Goal: Information Seeking & Learning: Learn about a topic

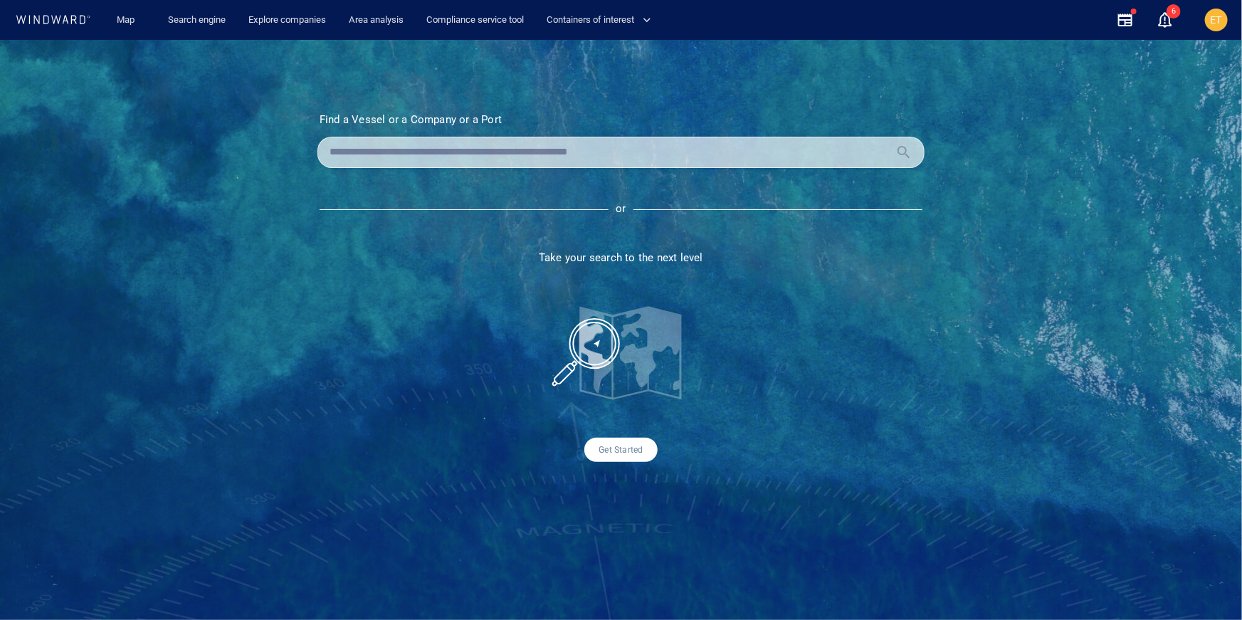
click at [466, 145] on input "text" at bounding box center [610, 152] width 560 height 21
paste input "*******"
type input "*******"
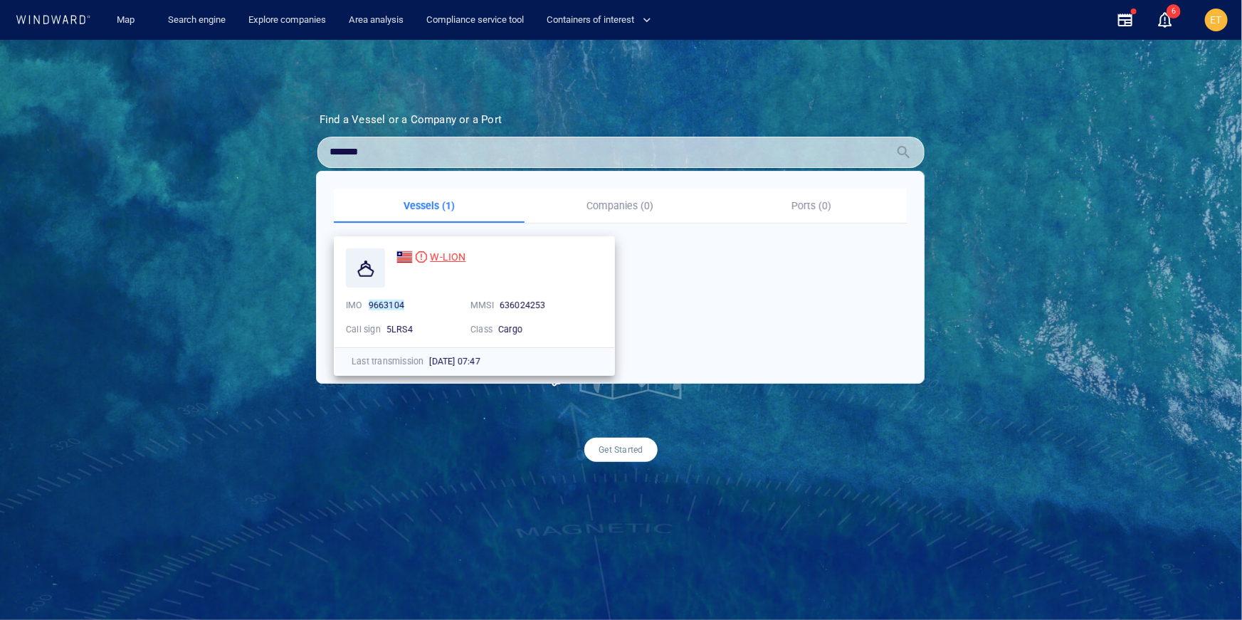
click at [443, 254] on span "W-LION" at bounding box center [448, 256] width 36 height 11
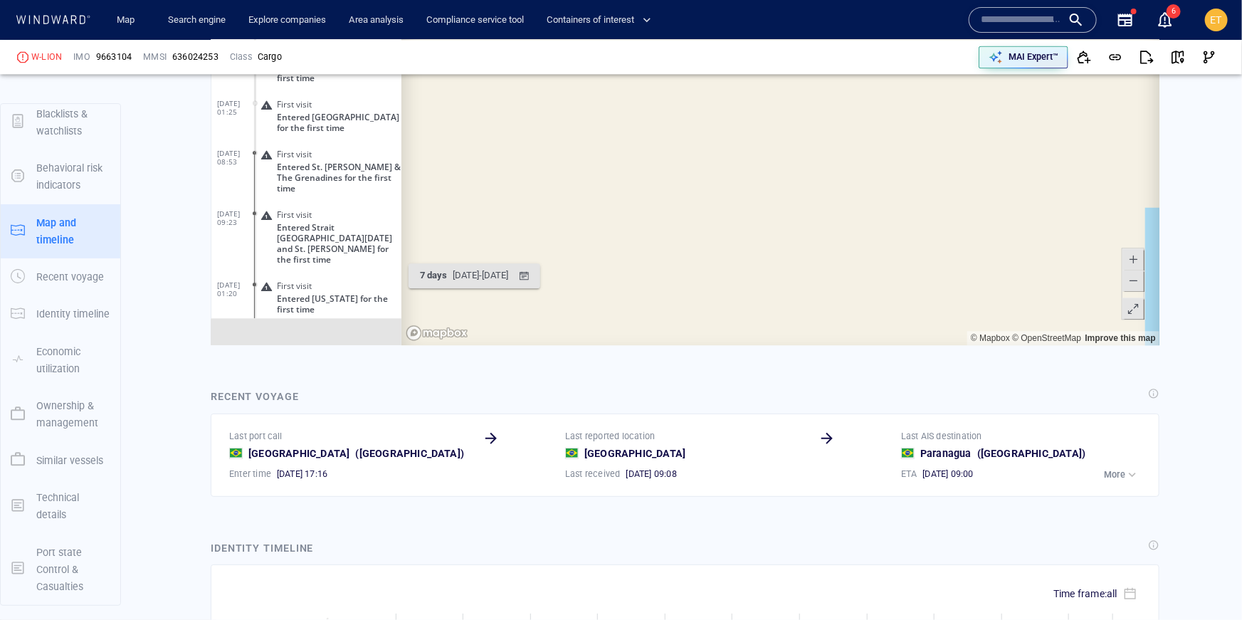
scroll to position [9057, 0]
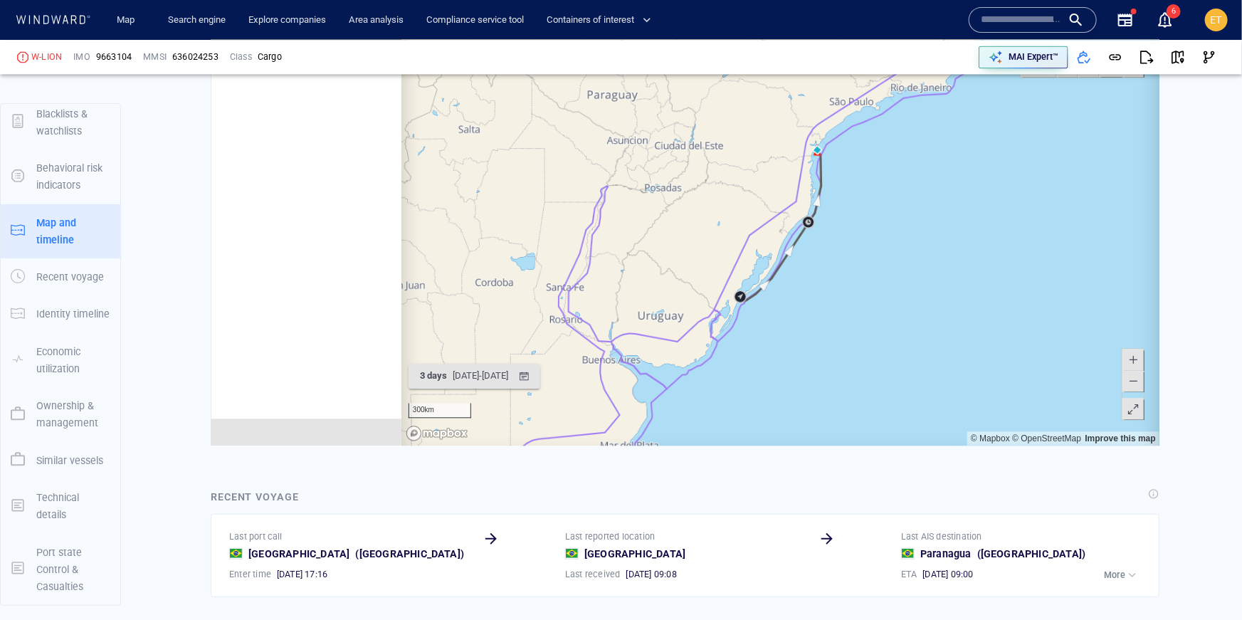
scroll to position [186219, 0]
click at [1133, 358] on span at bounding box center [1132, 359] width 14 height 21
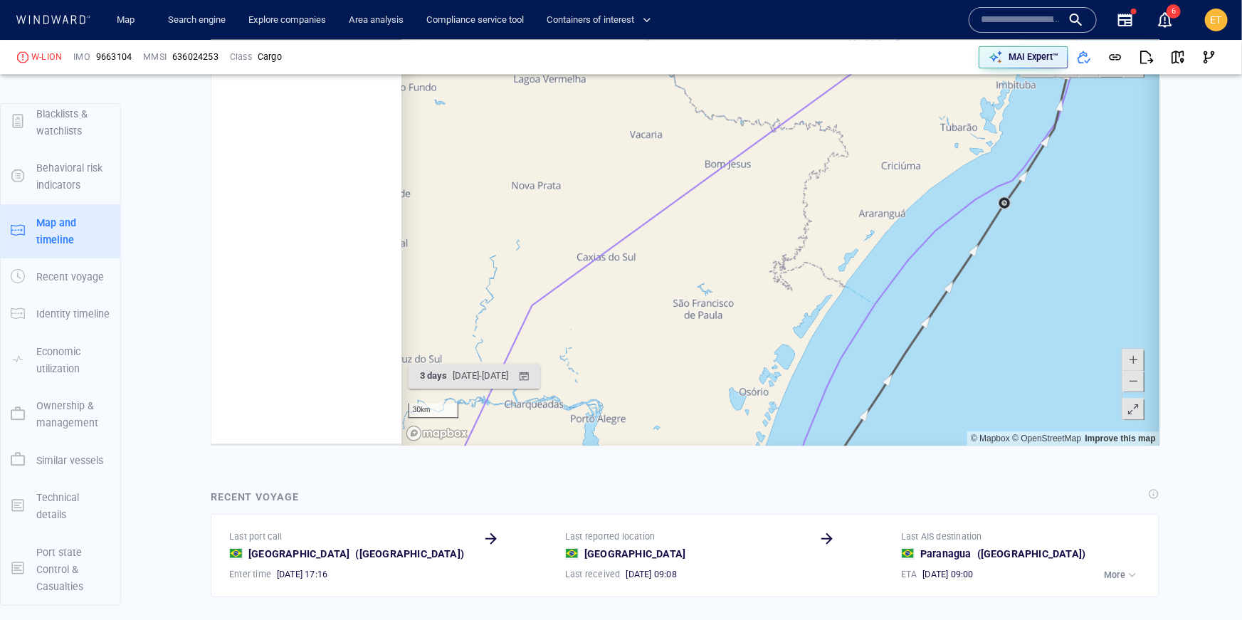
drag, startPoint x: 1088, startPoint y: 273, endPoint x: 992, endPoint y: 419, distance: 174.7
click at [992, 419] on canvas "Map" at bounding box center [780, 224] width 759 height 441
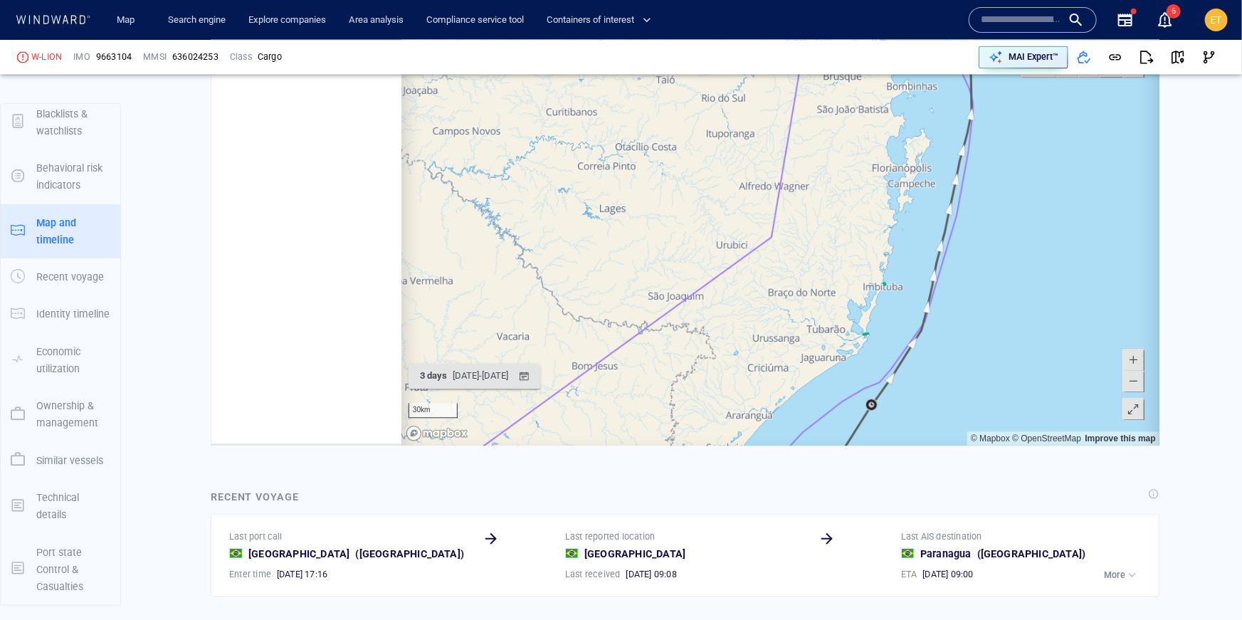
drag, startPoint x: 983, startPoint y: 318, endPoint x: 954, endPoint y: 436, distance: 121.7
click at [954, 436] on canvas "Map" at bounding box center [780, 224] width 759 height 441
drag, startPoint x: 948, startPoint y: 285, endPoint x: 938, endPoint y: 406, distance: 121.5
click at [938, 406] on canvas "Map" at bounding box center [780, 224] width 759 height 441
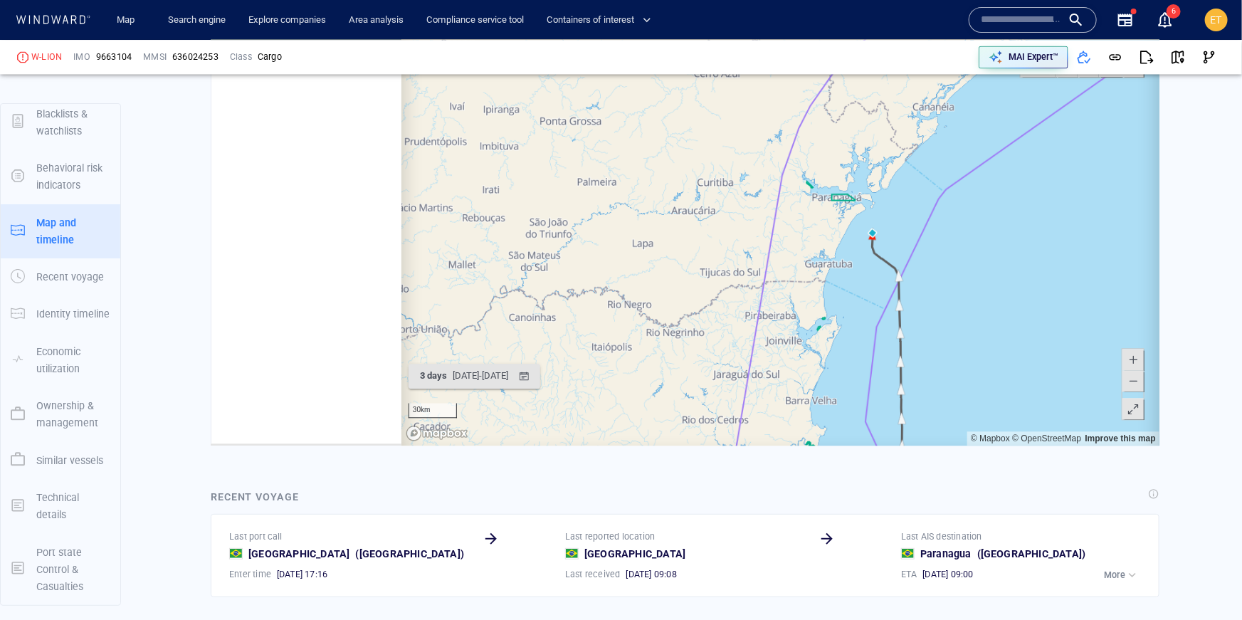
click at [938, 335] on canvas "Map" at bounding box center [780, 224] width 759 height 441
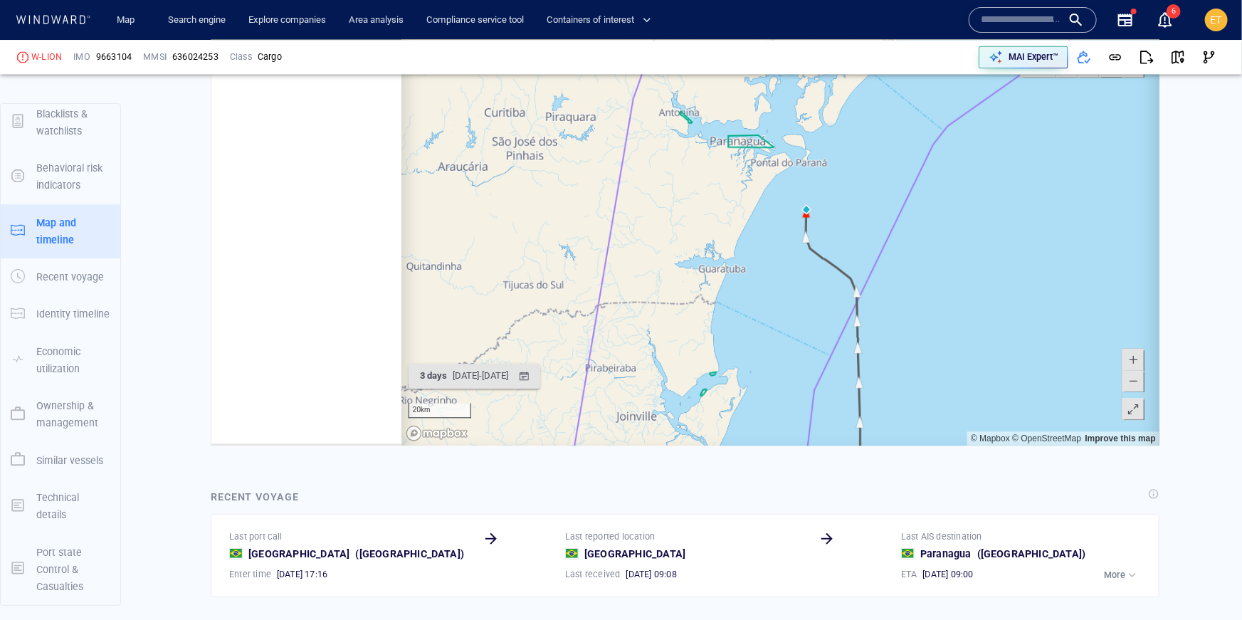
click at [835, 246] on canvas "Map" at bounding box center [780, 224] width 759 height 441
click at [811, 209] on canvas "Map" at bounding box center [780, 224] width 759 height 441
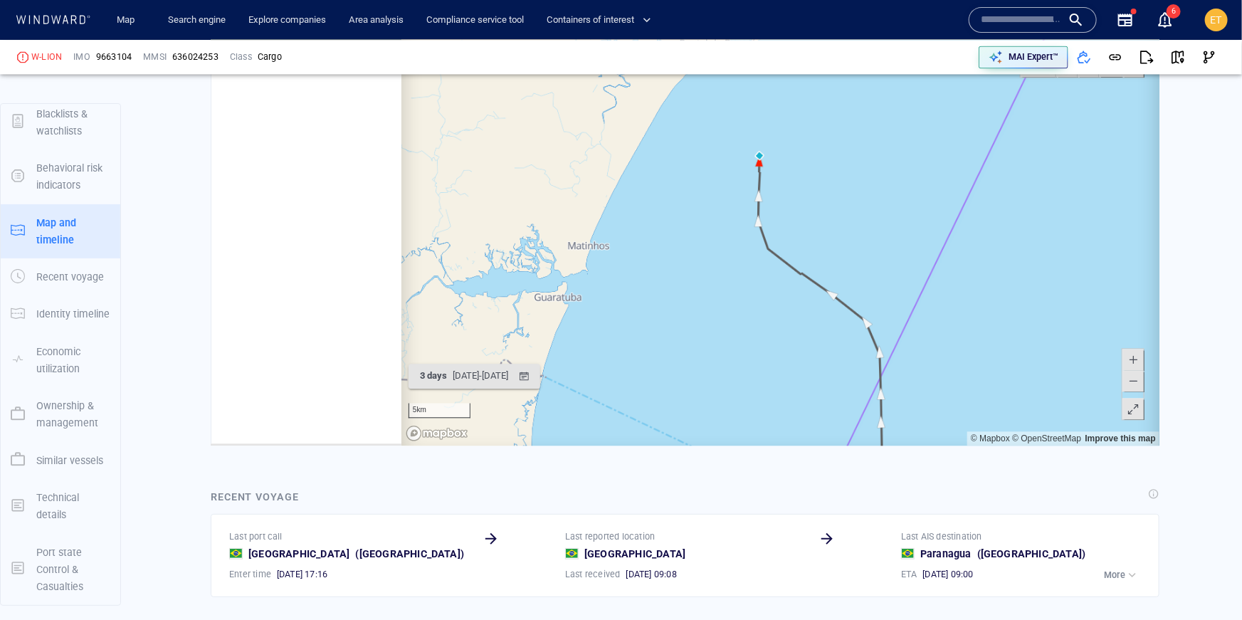
click at [789, 164] on canvas "Map" at bounding box center [780, 224] width 759 height 441
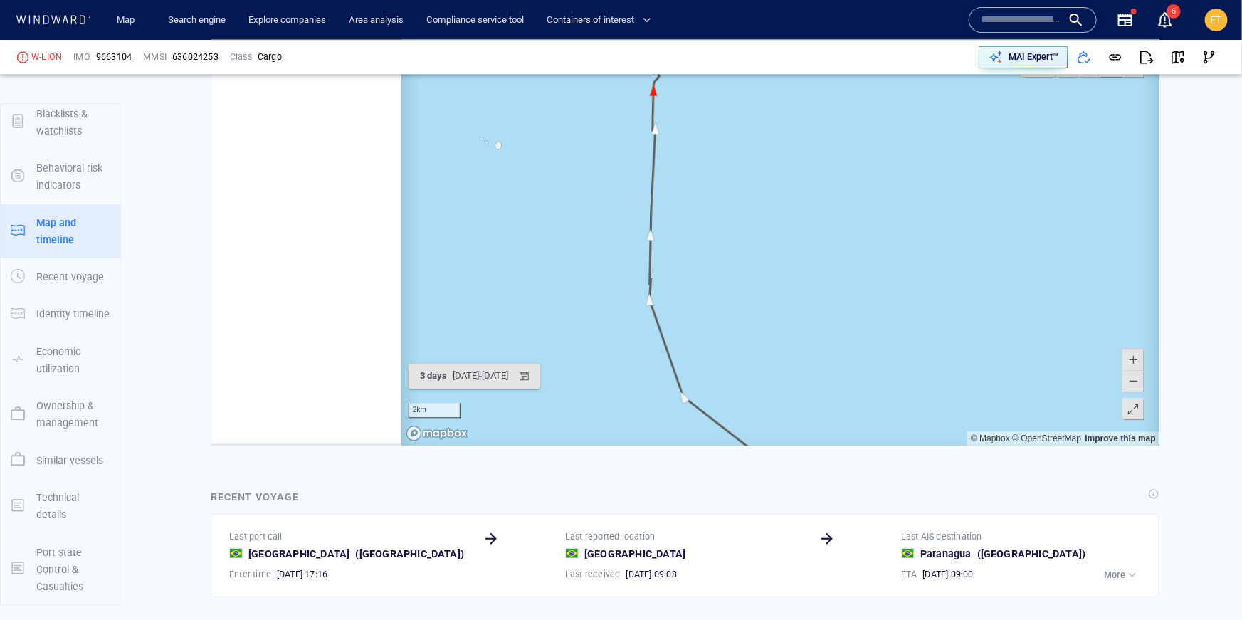
drag, startPoint x: 703, startPoint y: 136, endPoint x: 744, endPoint y: 277, distance: 146.9
click at [744, 277] on canvas "Map" at bounding box center [780, 224] width 759 height 441
drag, startPoint x: 682, startPoint y: 135, endPoint x: 691, endPoint y: 210, distance: 75.3
click at [691, 210] on canvas "Map" at bounding box center [780, 224] width 759 height 441
click at [685, 194] on canvas "Map" at bounding box center [780, 224] width 759 height 441
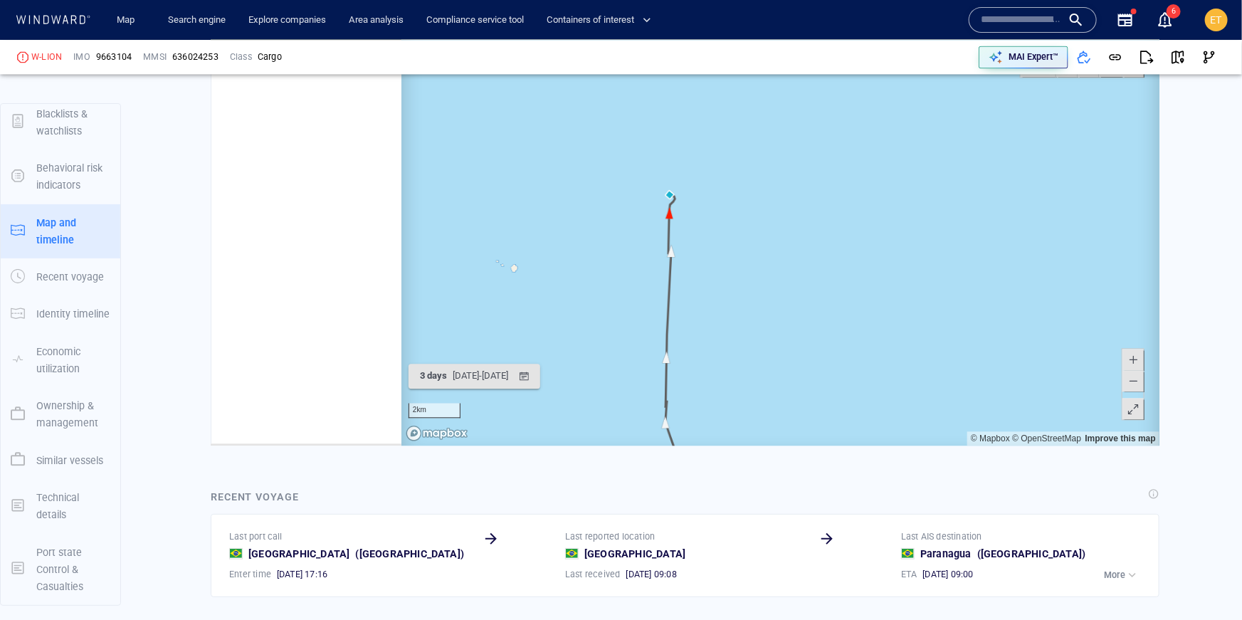
click at [685, 194] on canvas "Map" at bounding box center [780, 224] width 759 height 441
click at [673, 194] on canvas "Map" at bounding box center [780, 224] width 759 height 441
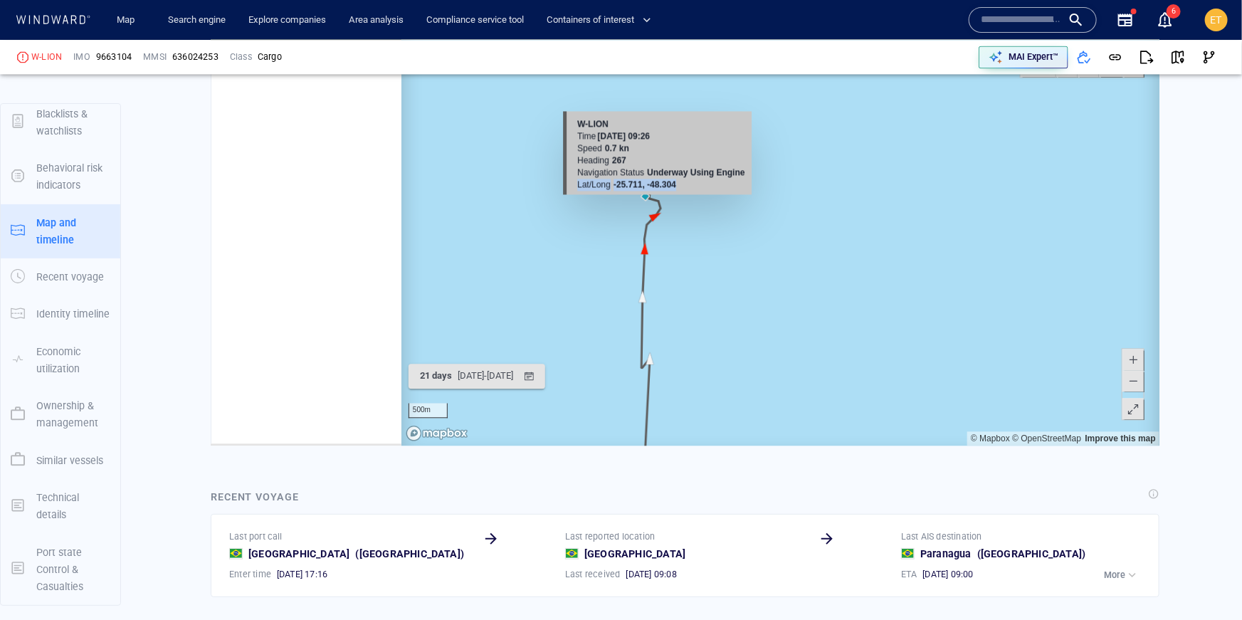
click at [673, 194] on div "W-LION Time 10 August 2025 09:26 Speed 0.7 kn Heading 267 Navigation Status Und…" at bounding box center [656, 152] width 189 height 83
click at [673, 194] on div "W-LION Time 10 August 2025 09:26 Speed 0.7 kn Heading 267 Navigation Status Und…" at bounding box center [651, 154] width 189 height 83
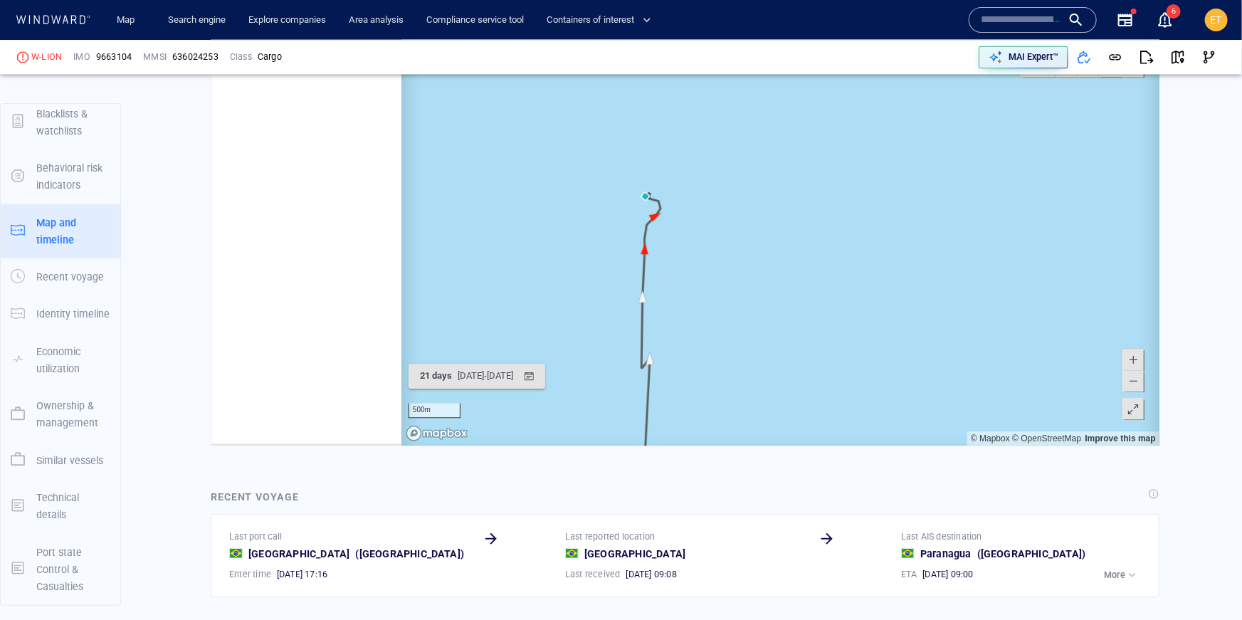
click at [674, 218] on canvas "Map" at bounding box center [780, 224] width 759 height 441
click at [676, 222] on canvas "Map" at bounding box center [780, 224] width 759 height 441
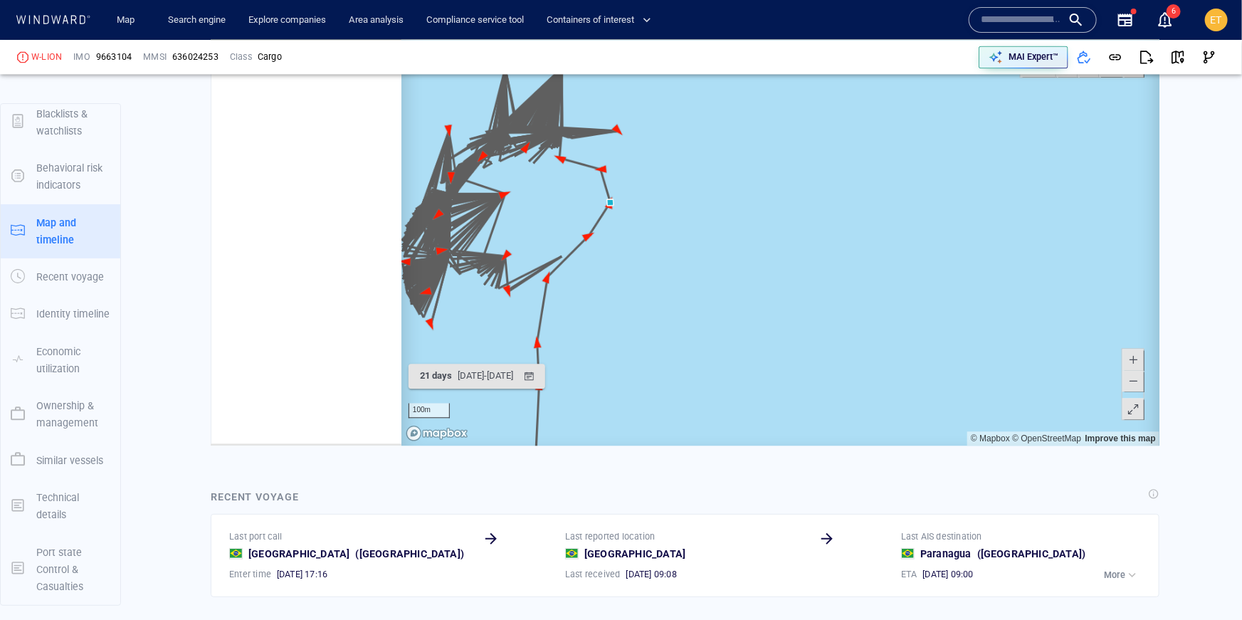
drag, startPoint x: 653, startPoint y: 224, endPoint x: 837, endPoint y: 304, distance: 200.5
click at [837, 304] on canvas "Map" at bounding box center [780, 224] width 759 height 441
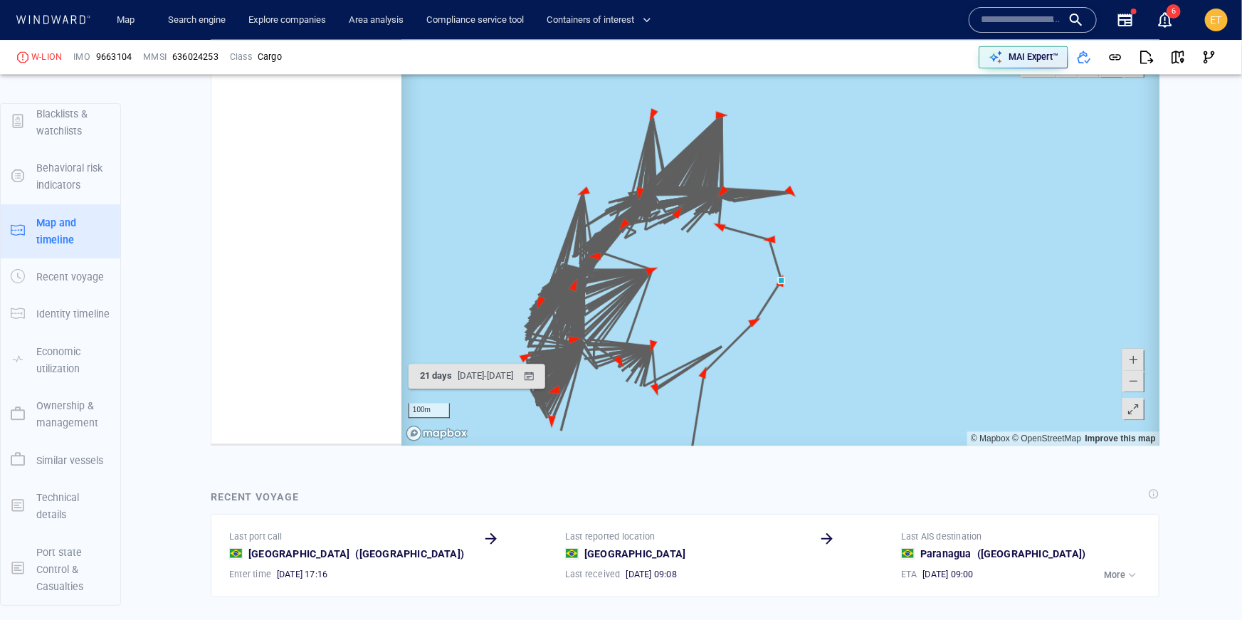
drag, startPoint x: 839, startPoint y: 281, endPoint x: 903, endPoint y: 281, distance: 64.1
click at [903, 281] on canvas "Map" at bounding box center [780, 224] width 759 height 441
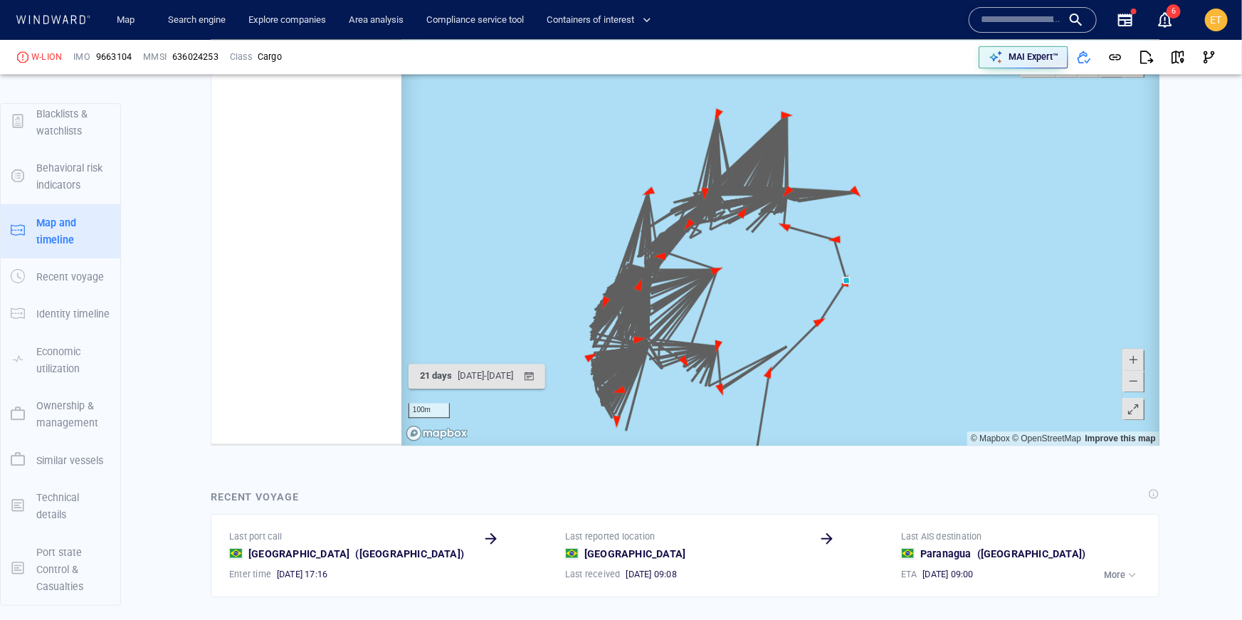
click at [1135, 384] on span at bounding box center [1132, 380] width 14 height 21
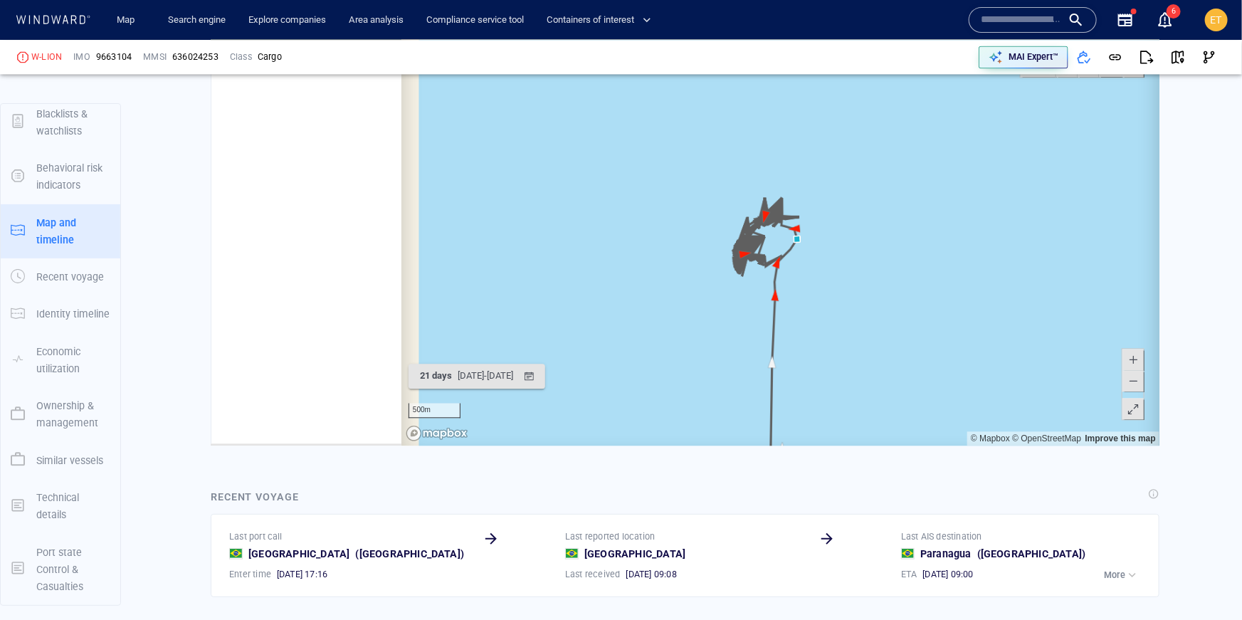
click at [1135, 384] on span at bounding box center [1132, 380] width 14 height 21
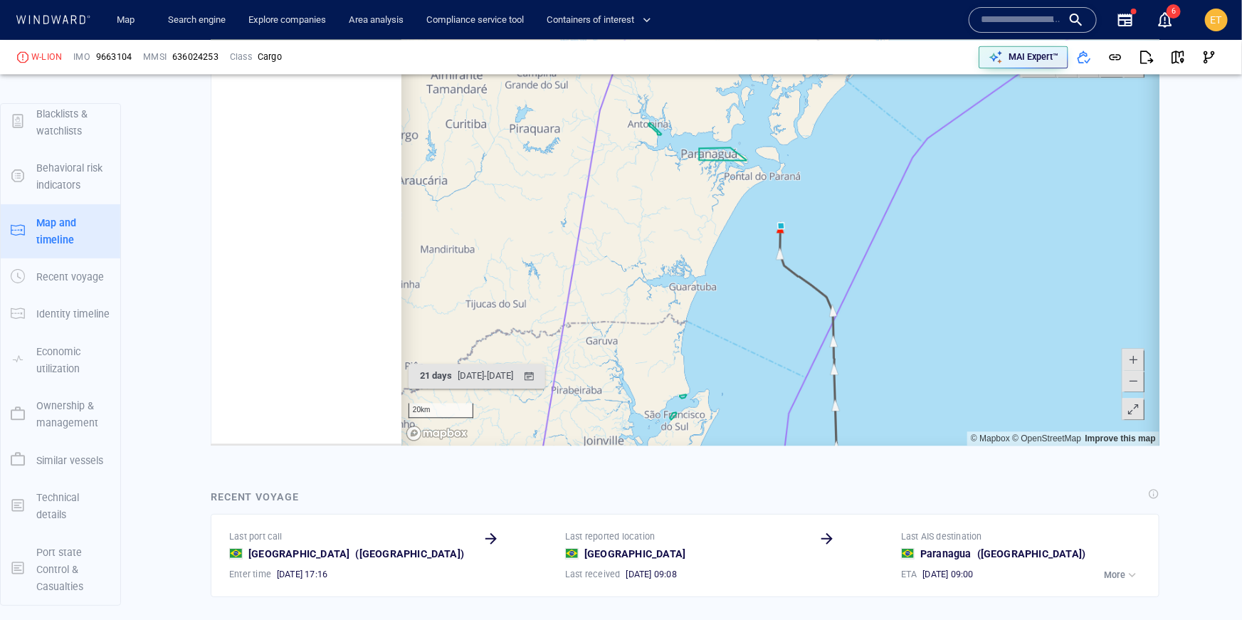
click at [1135, 384] on span at bounding box center [1132, 380] width 14 height 21
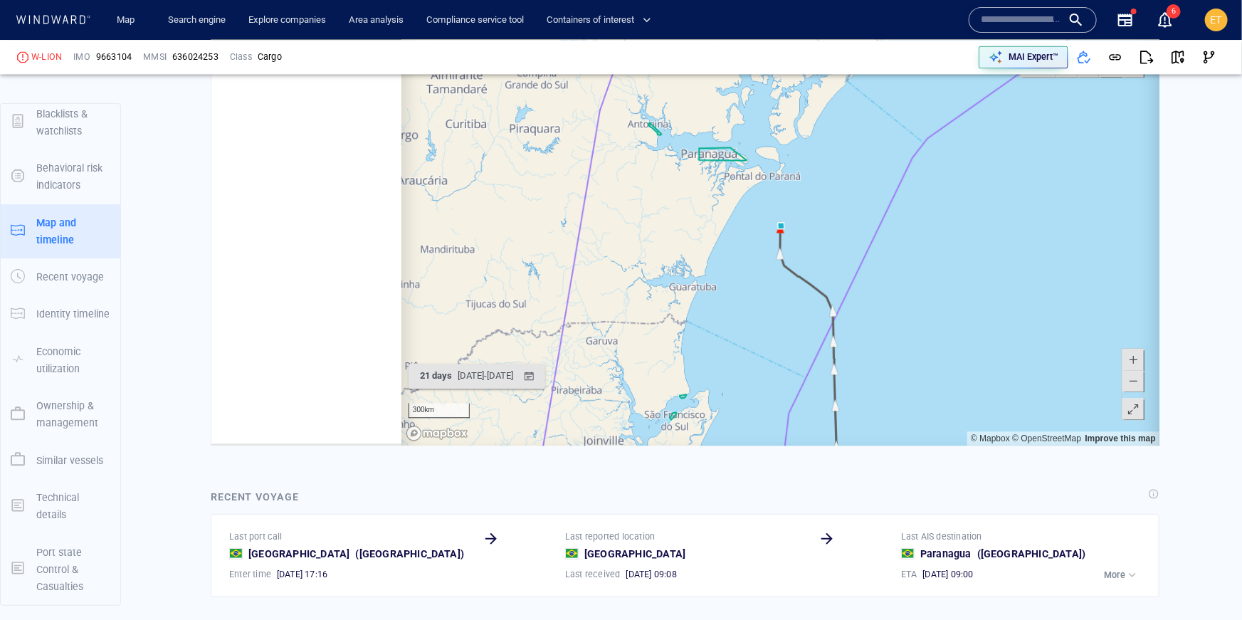
click at [1135, 384] on span at bounding box center [1132, 380] width 14 height 21
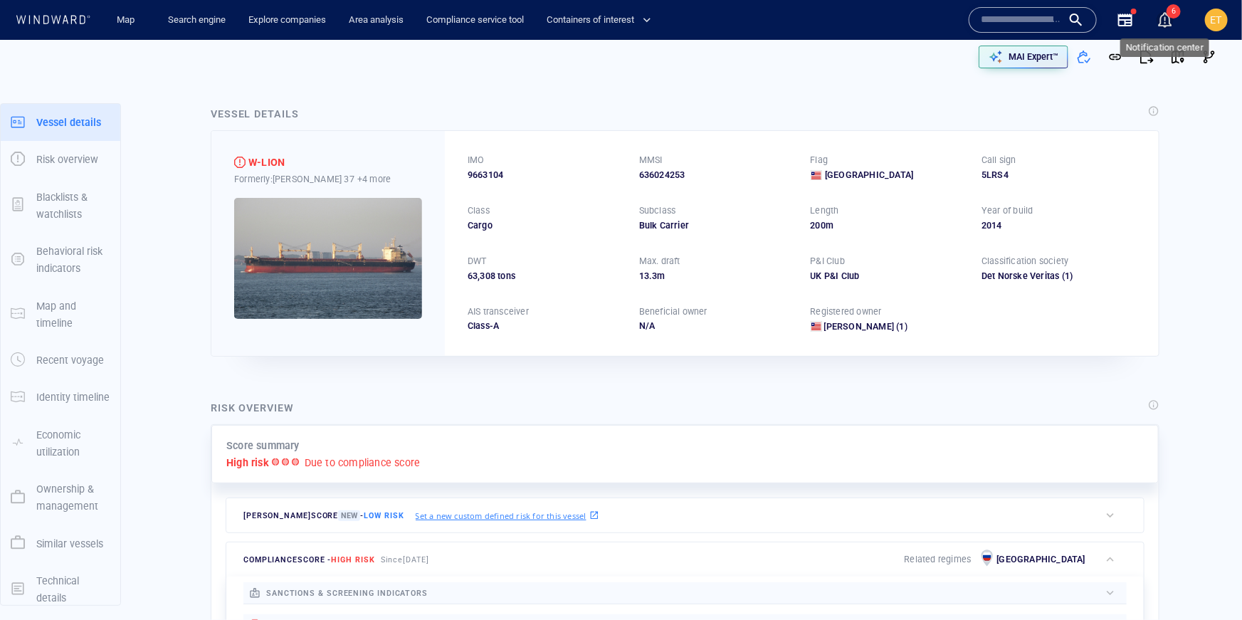
click at [1166, 21] on div "button" at bounding box center [1165, 19] width 17 height 17
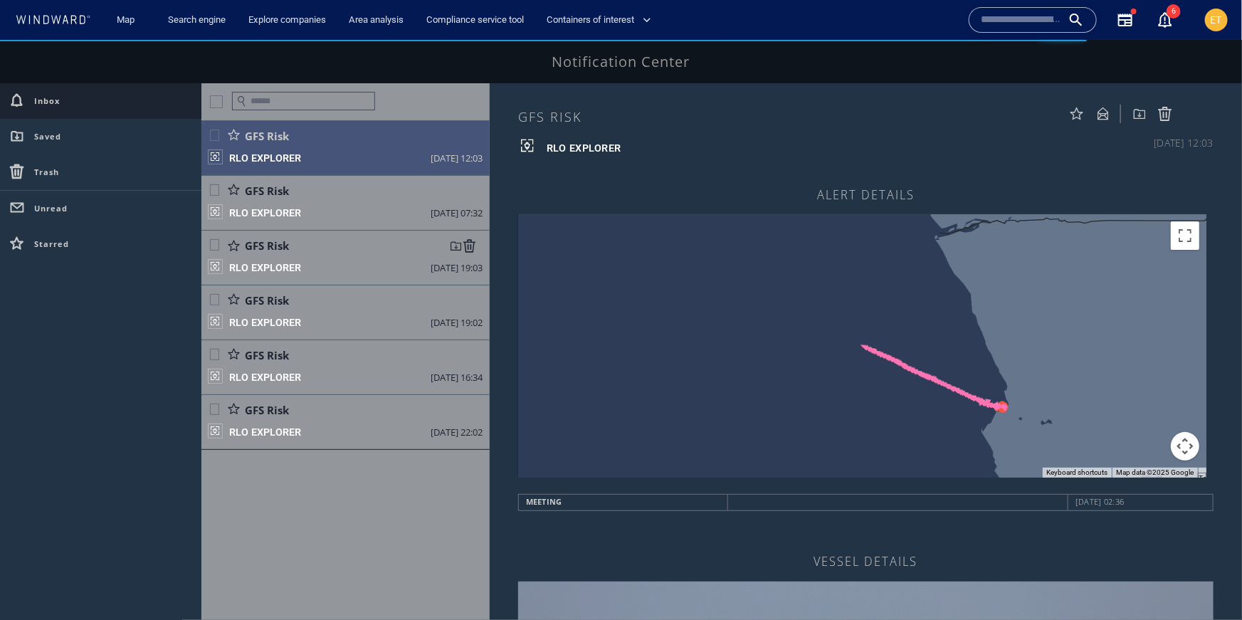
click at [315, 266] on div "RLO EXPLORER 16 Aug 2025 19:03" at bounding box center [345, 270] width 288 height 27
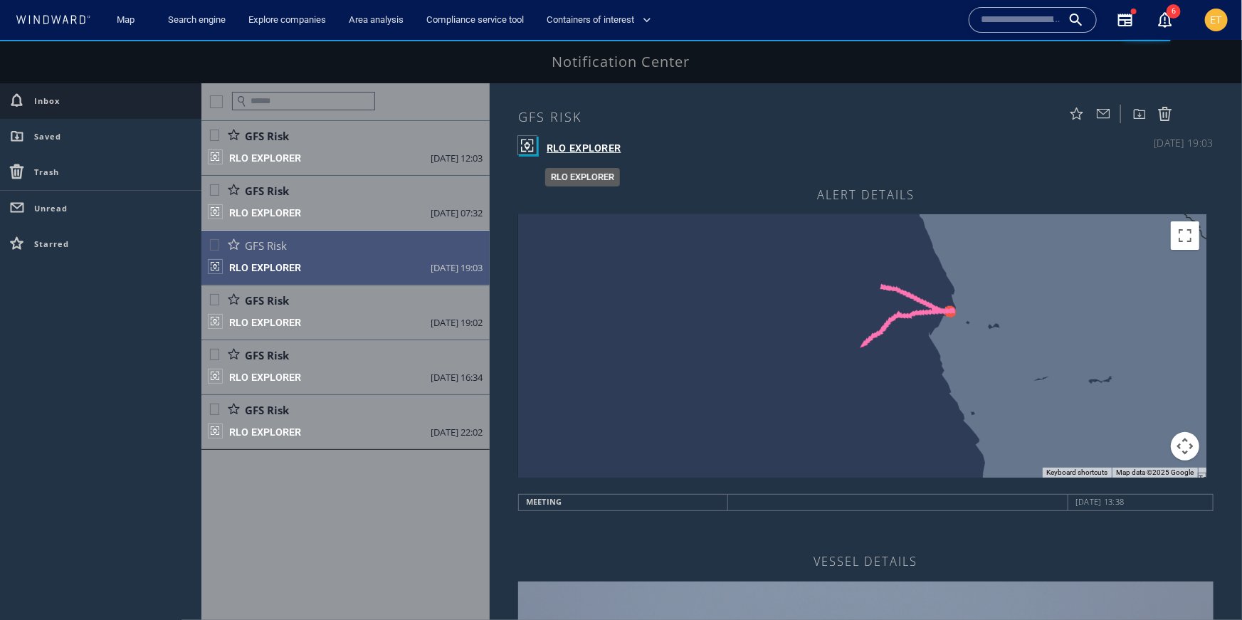
click at [580, 149] on div "RLO EXPLORER" at bounding box center [584, 147] width 75 height 17
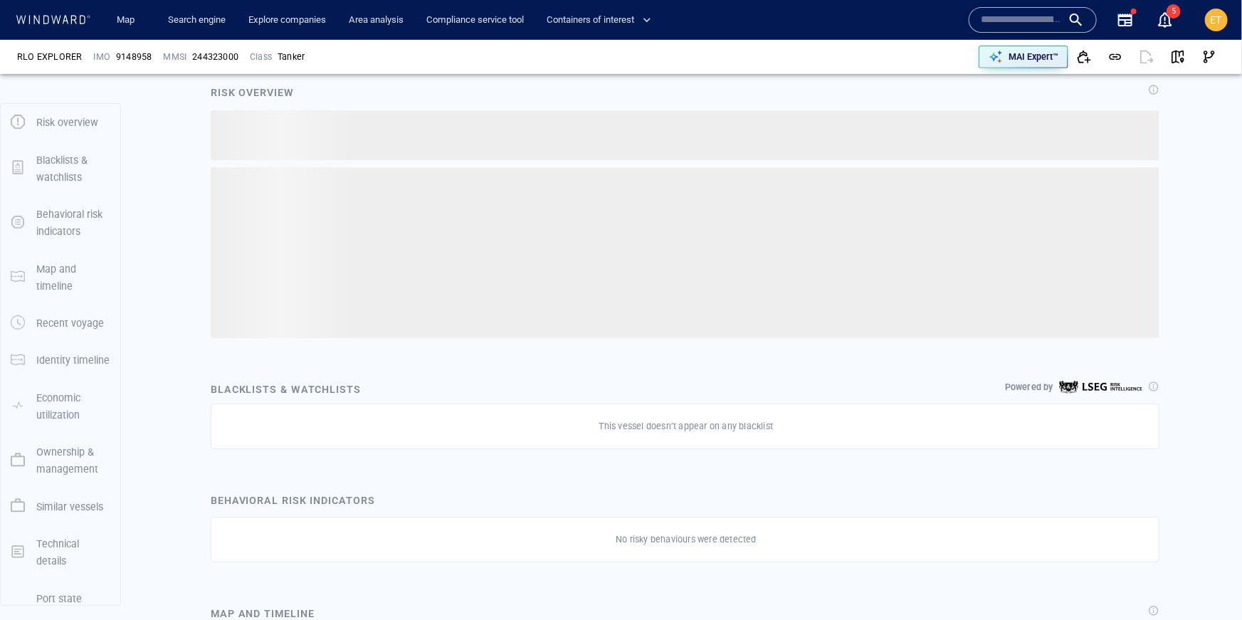
scroll to position [83, 0]
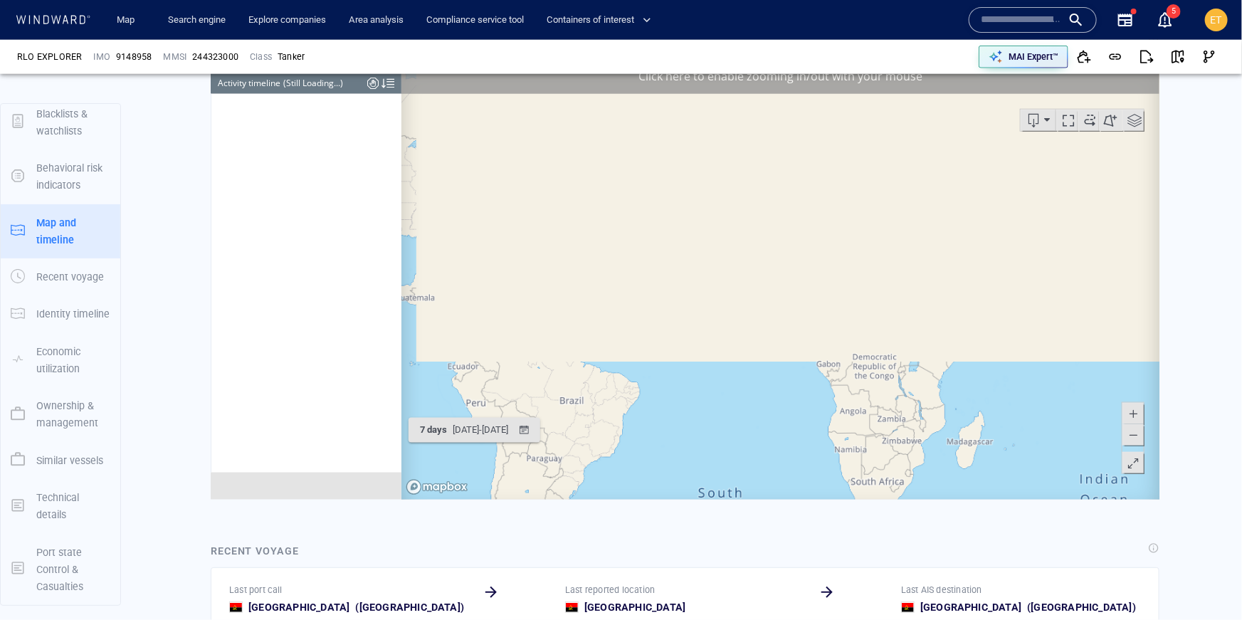
scroll to position [4633, 0]
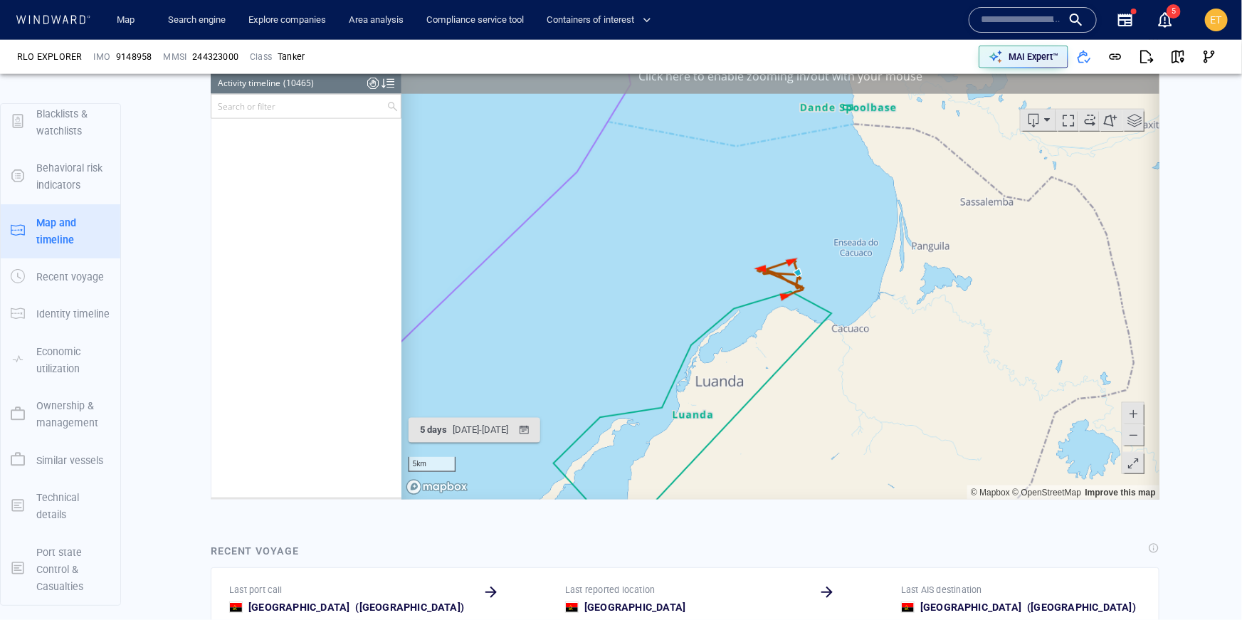
scroll to position [409346, 0]
click at [827, 298] on canvas "Map" at bounding box center [780, 278] width 759 height 441
click at [809, 280] on canvas "Map" at bounding box center [780, 278] width 759 height 441
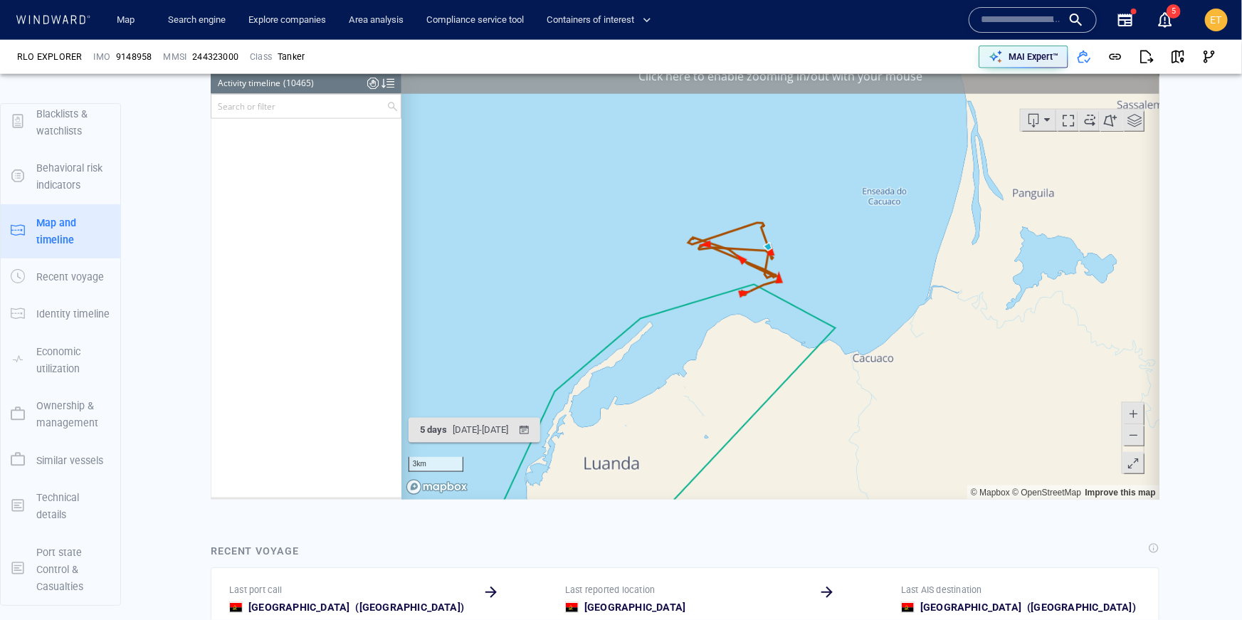
click at [809, 280] on canvas "Map" at bounding box center [780, 278] width 759 height 441
click at [786, 265] on canvas "Map" at bounding box center [780, 278] width 759 height 441
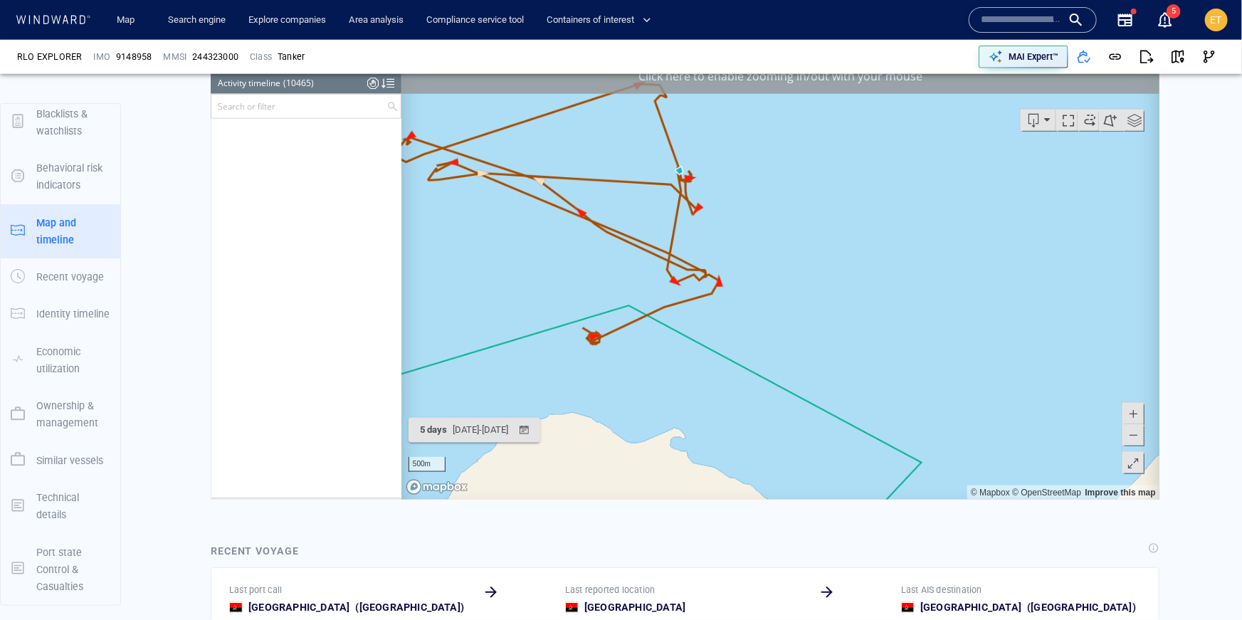
click at [736, 238] on canvas "Map" at bounding box center [780, 278] width 759 height 441
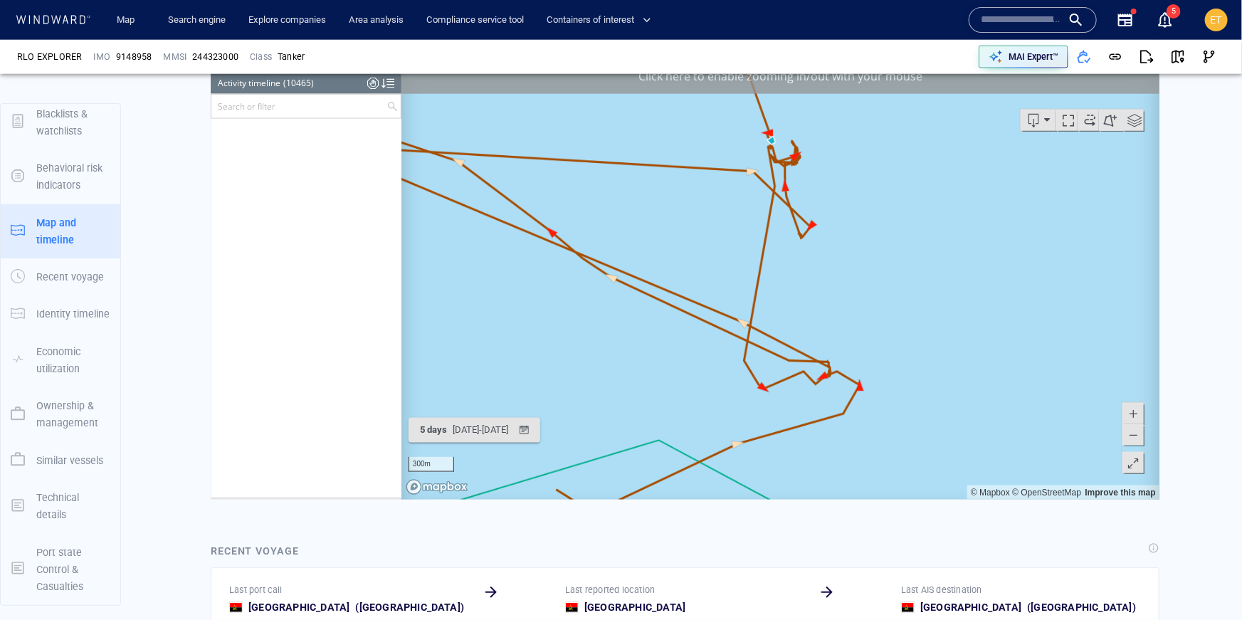
drag, startPoint x: 694, startPoint y: 213, endPoint x: 1118, endPoint y: 334, distance: 440.5
click at [1118, 334] on canvas "Map" at bounding box center [780, 278] width 759 height 441
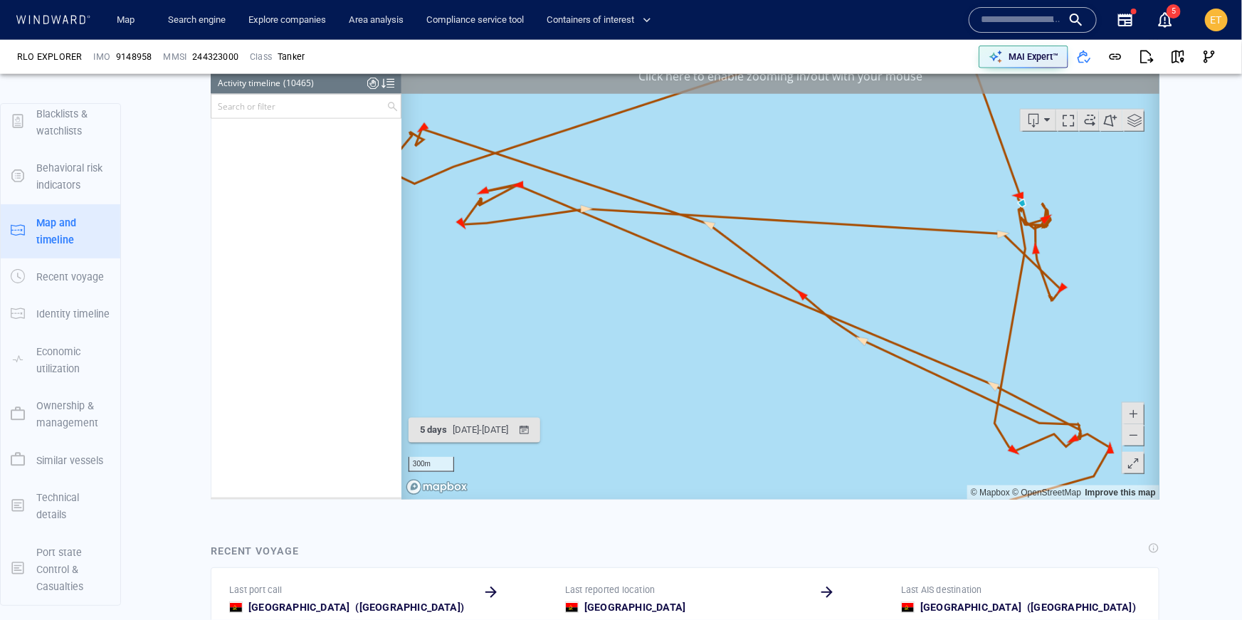
drag, startPoint x: 626, startPoint y: 382, endPoint x: 738, endPoint y: 396, distance: 112.7
click at [738, 396] on canvas "Map" at bounding box center [780, 278] width 759 height 441
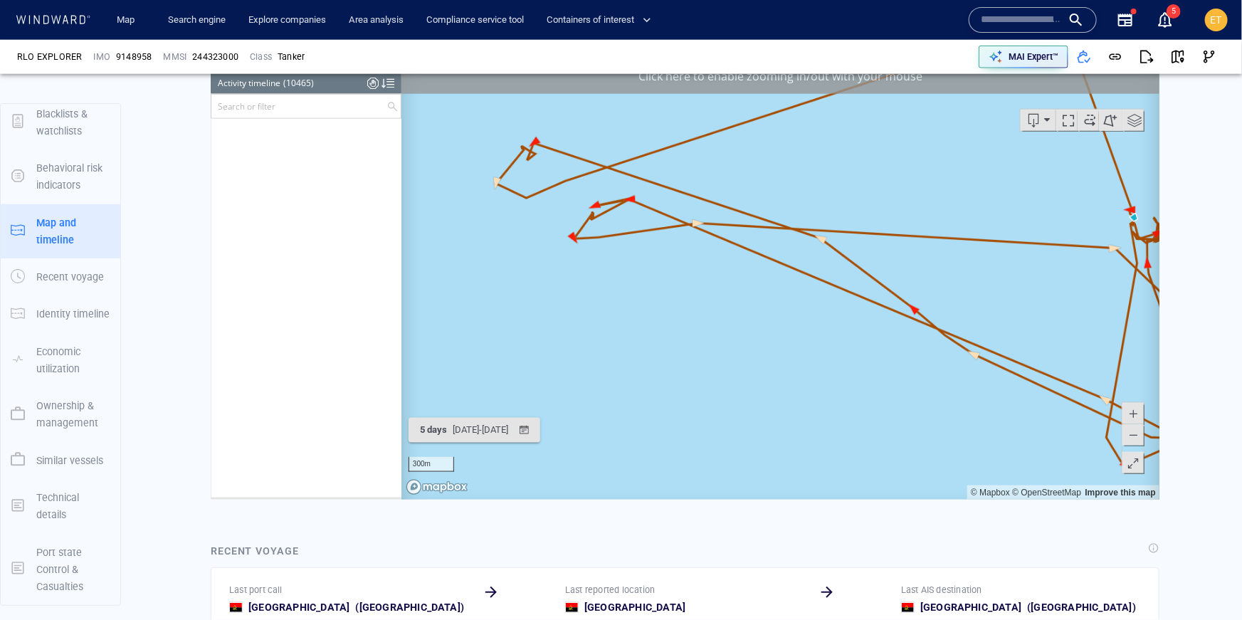
click at [1137, 438] on span at bounding box center [1132, 434] width 14 height 21
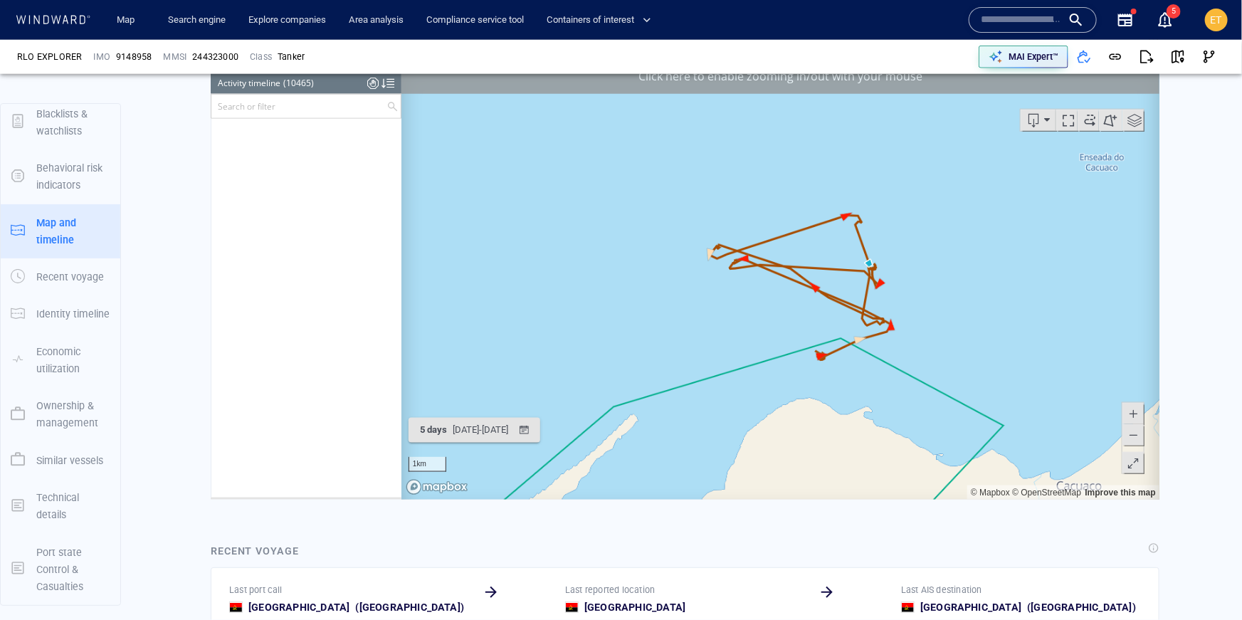
click at [273, 107] on input "text" at bounding box center [298, 105] width 175 height 23
click at [226, 129] on div at bounding box center [224, 133] width 14 height 16
click at [242, 184] on div at bounding box center [239, 185] width 14 height 14
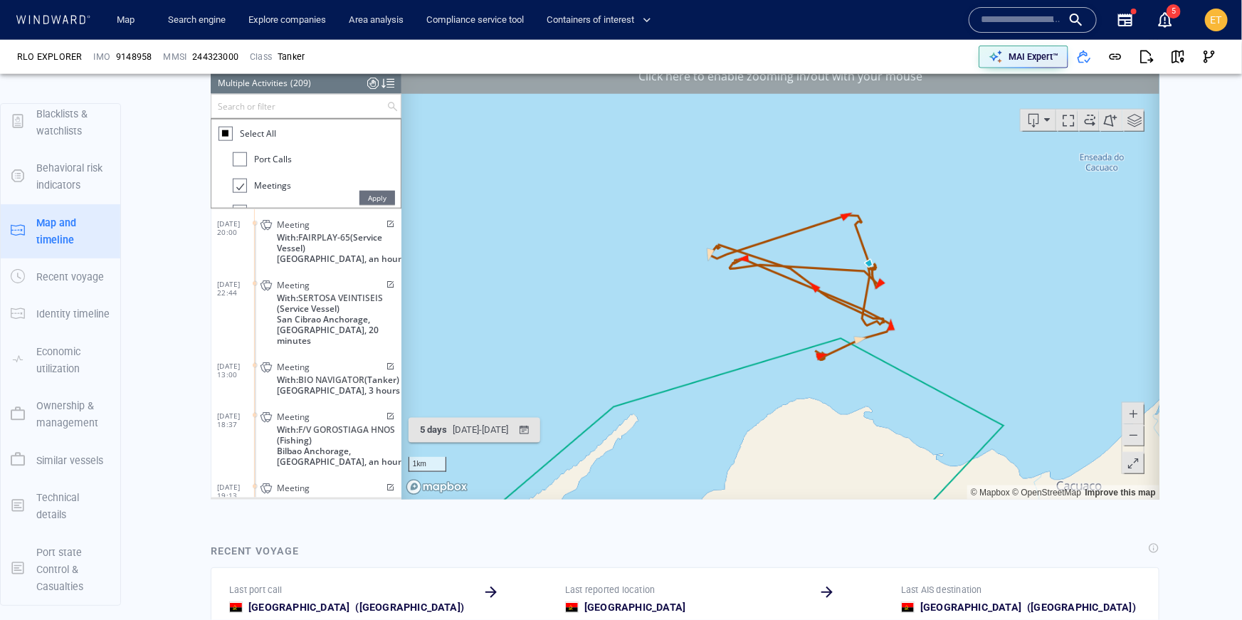
click at [369, 199] on span "Apply" at bounding box center [377, 197] width 36 height 14
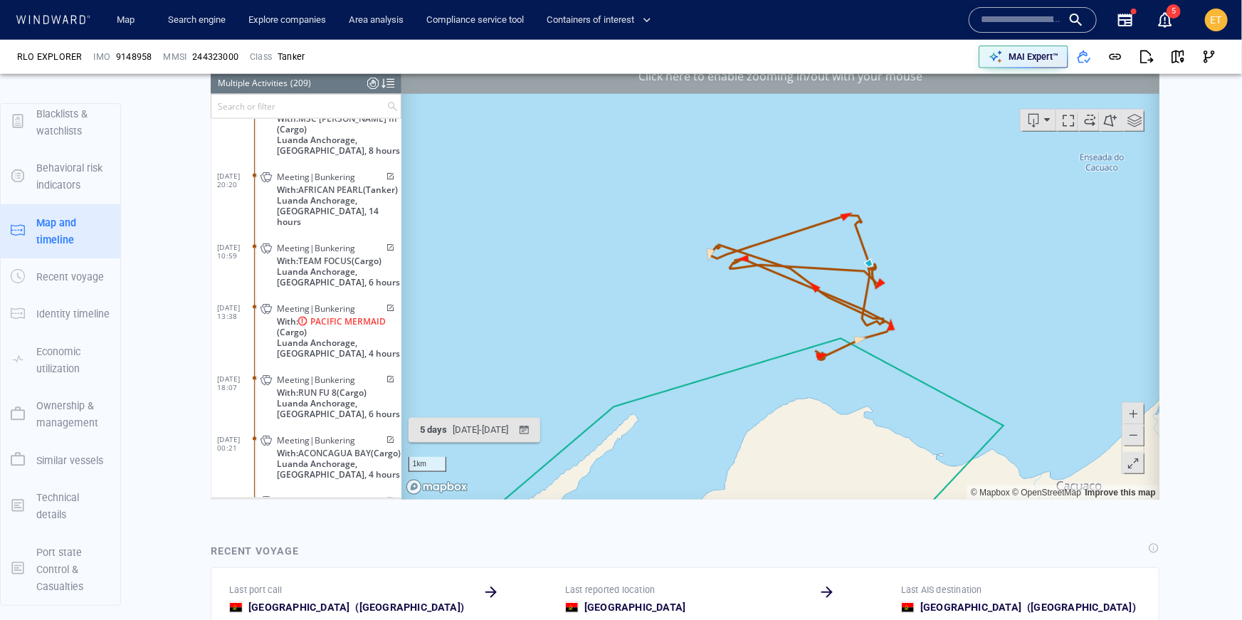
scroll to position [7585, 0]
click at [339, 322] on span "PACIFIC MERMAID" at bounding box center [347, 324] width 75 height 11
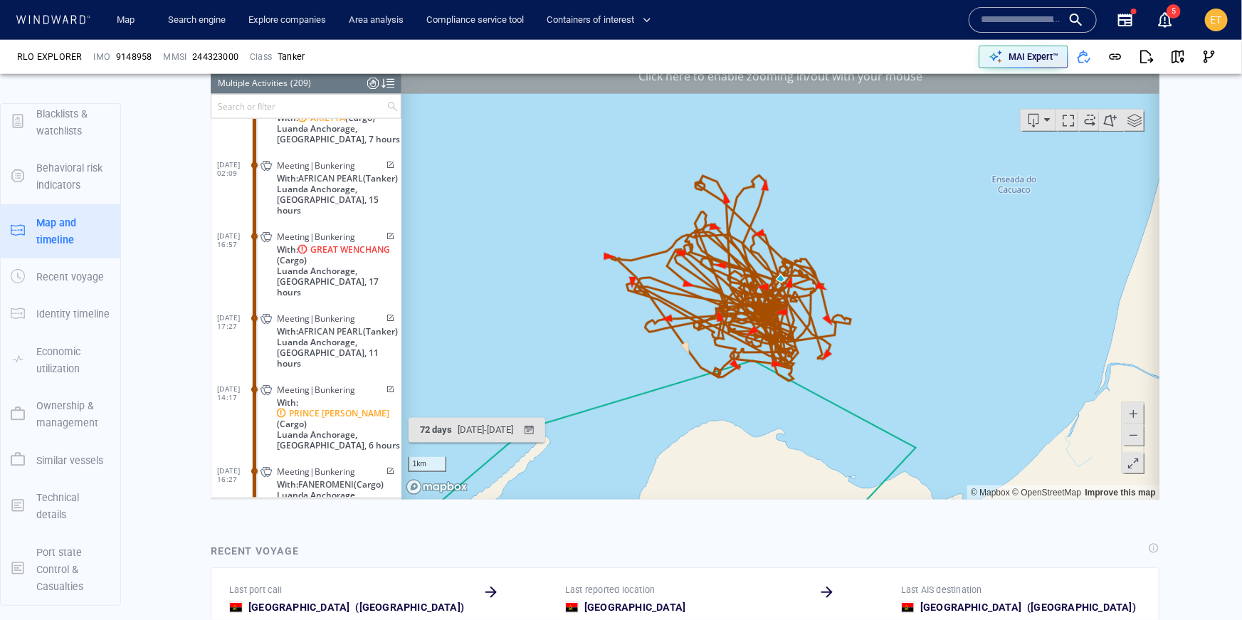
scroll to position [6601, 0]
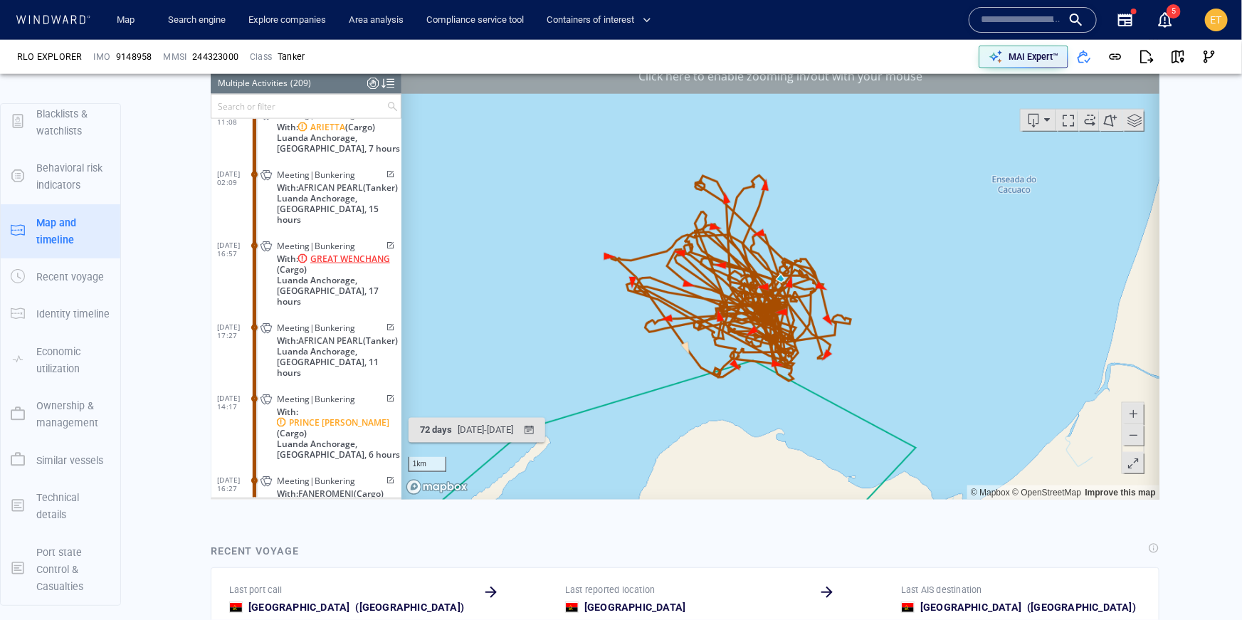
click at [342, 260] on span "GREAT WENCHANG" at bounding box center [350, 258] width 80 height 11
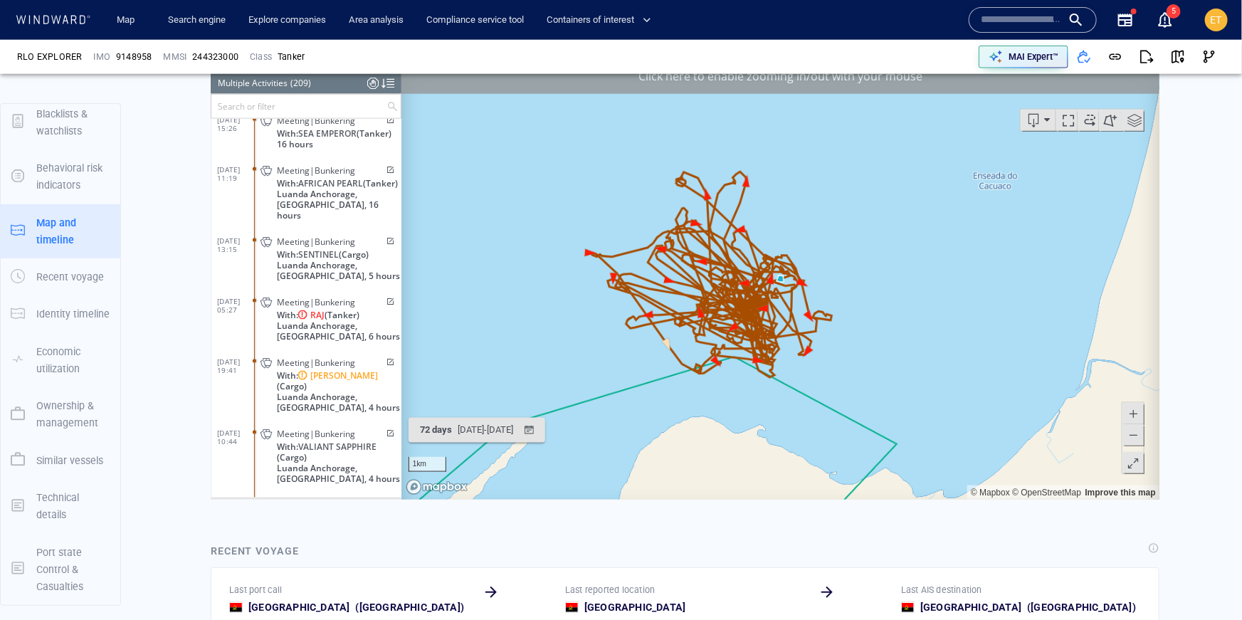
scroll to position [4532, 0]
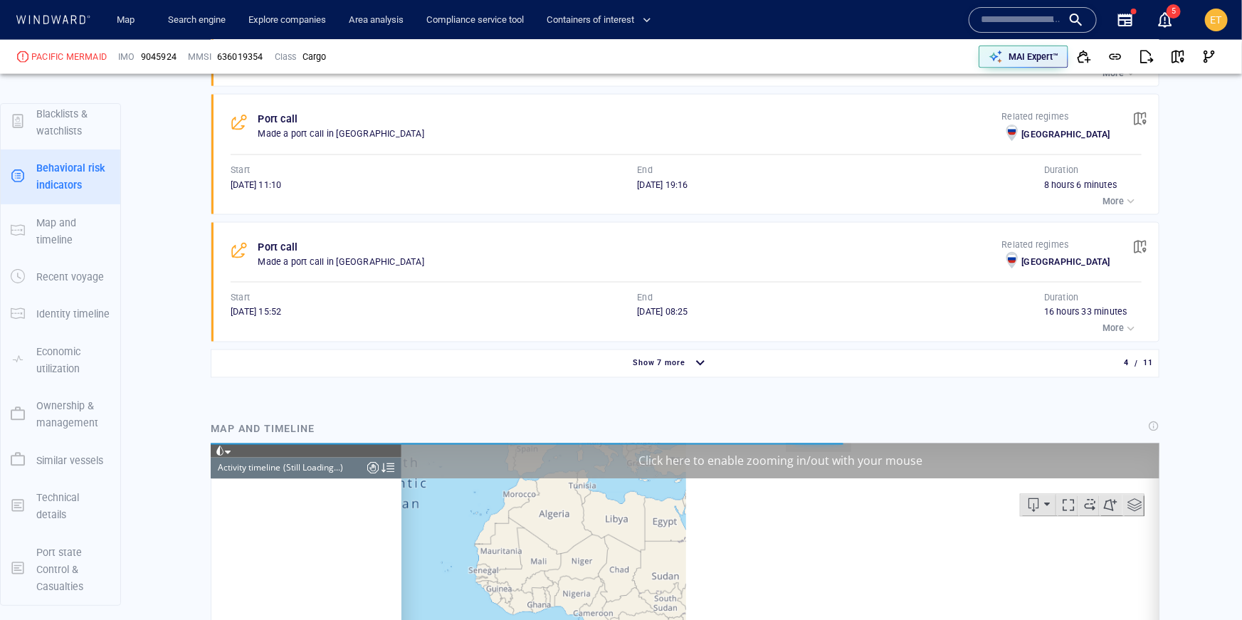
scroll to position [1106, 0]
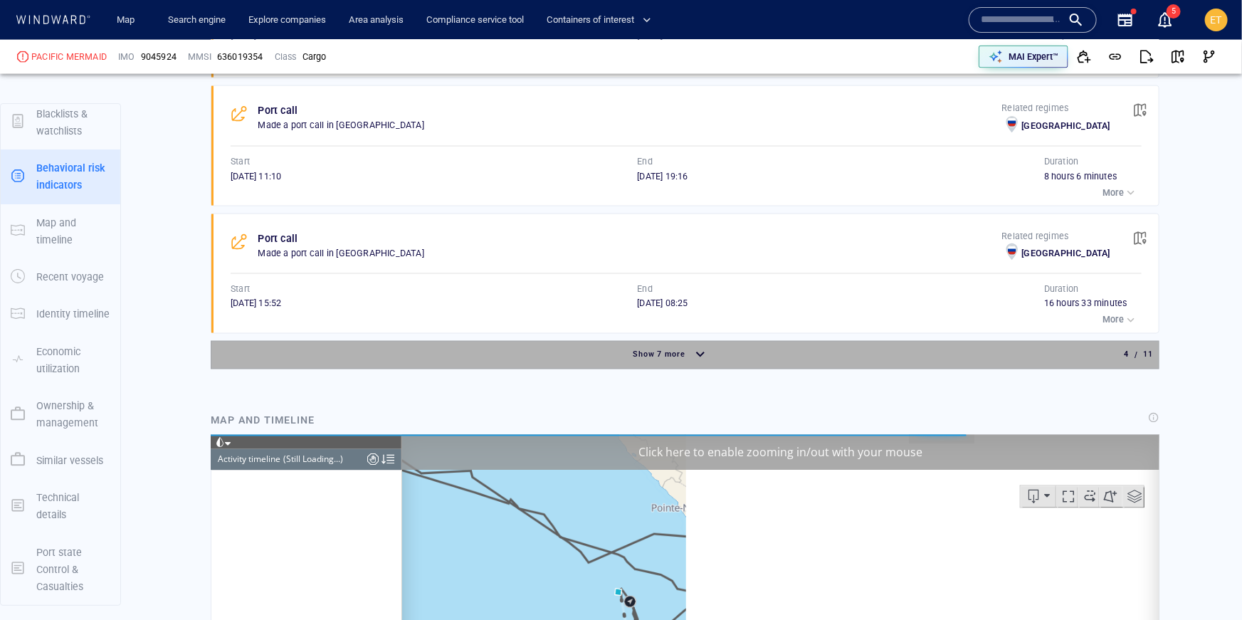
click at [683, 350] on span "Show 7 more" at bounding box center [659, 354] width 53 height 9
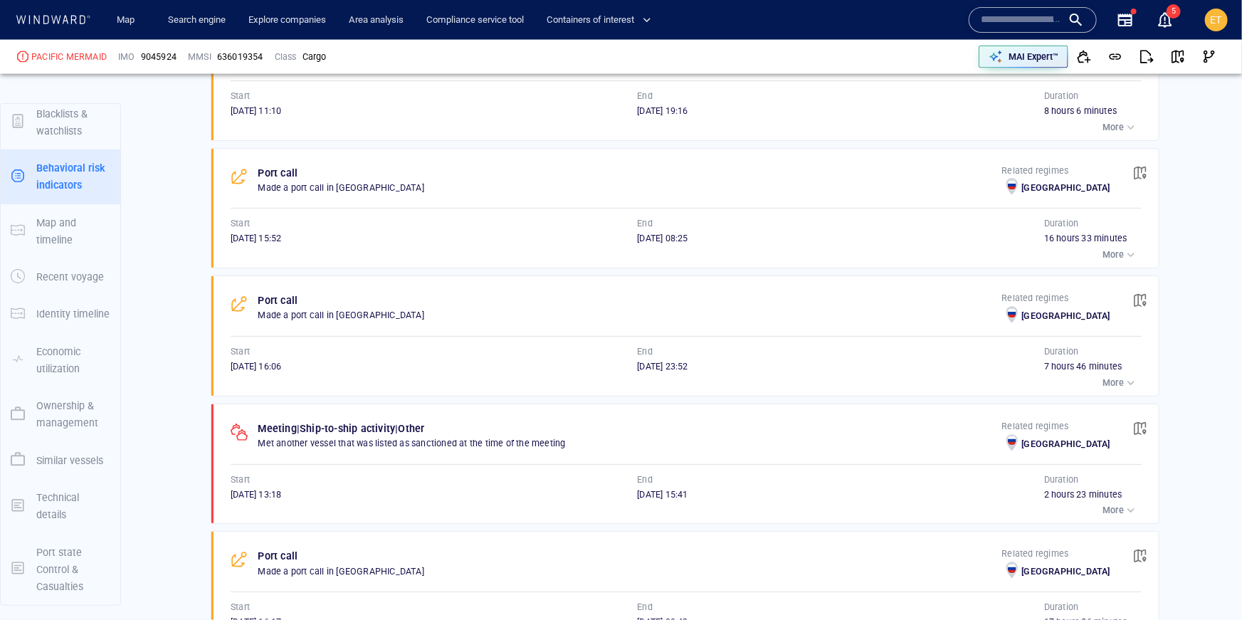
scroll to position [1177, 0]
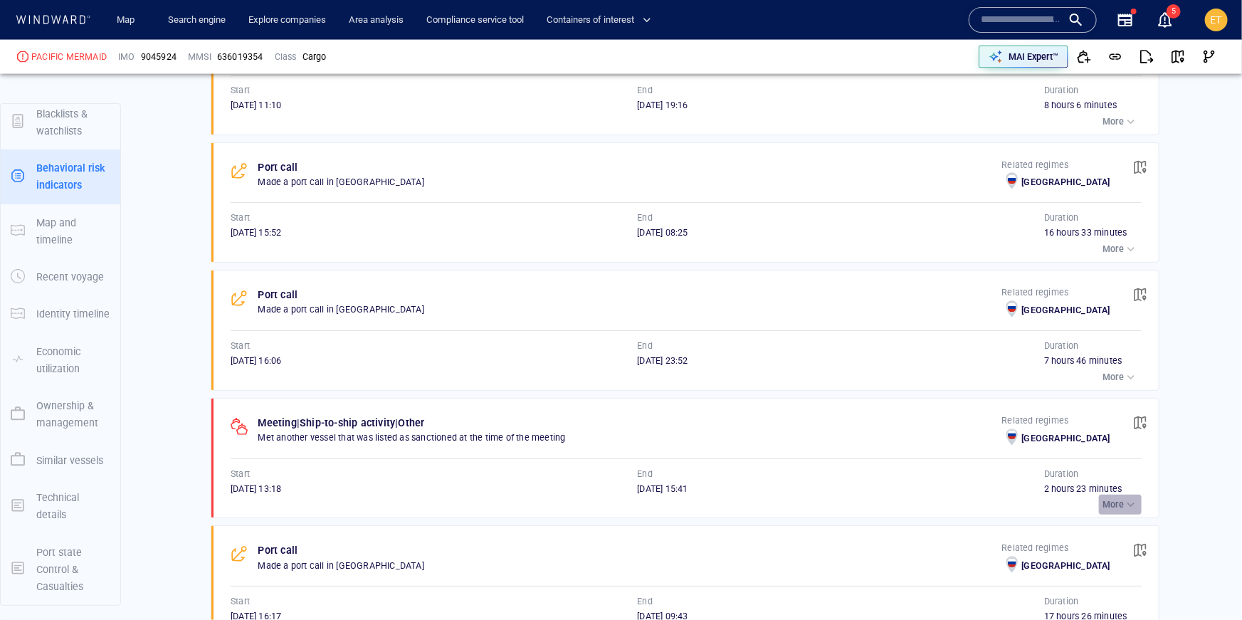
click at [1116, 498] on p "More" at bounding box center [1113, 504] width 21 height 13
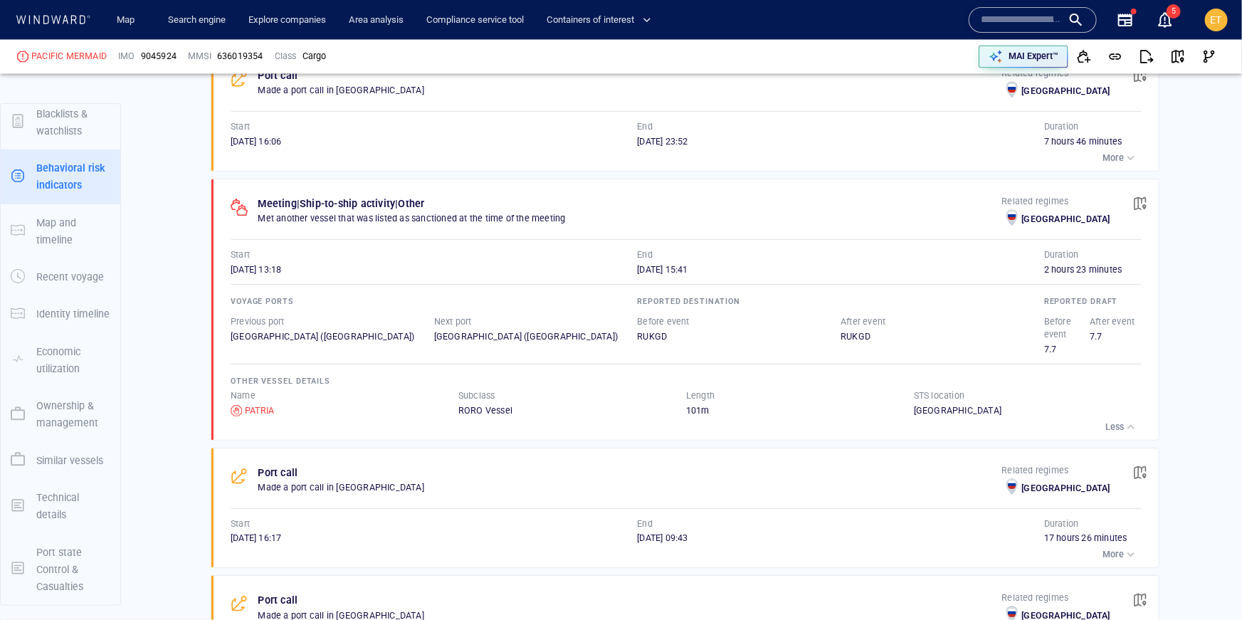
scroll to position [1423, 0]
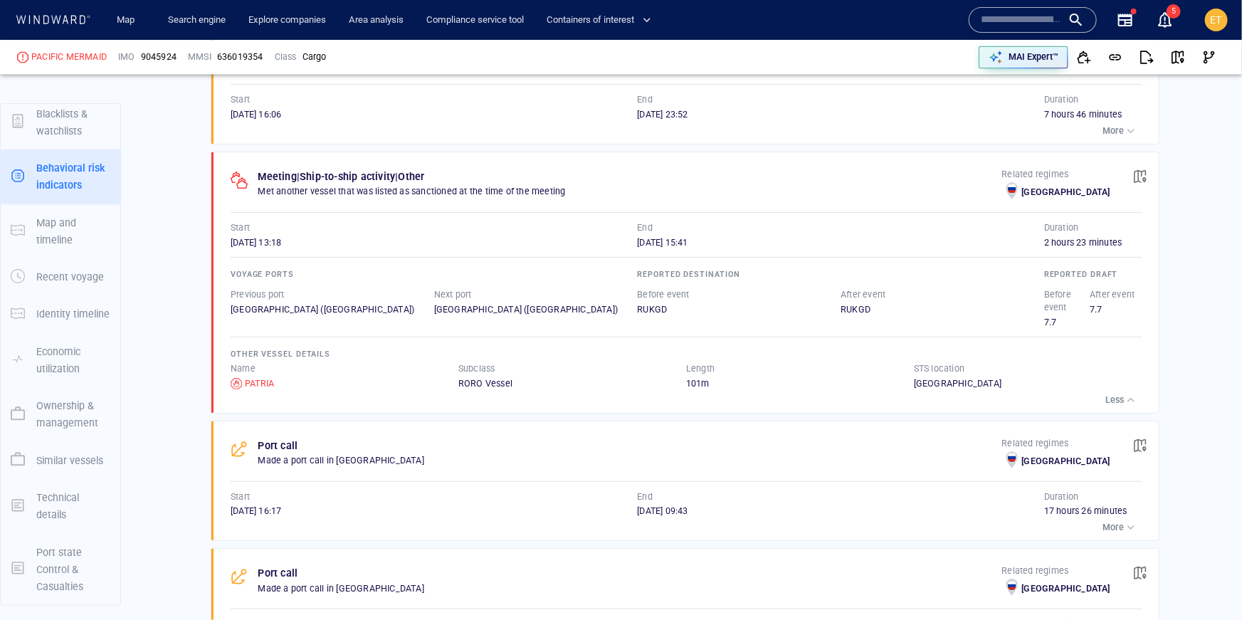
click at [70, 22] on icon at bounding box center [53, 19] width 76 height 9
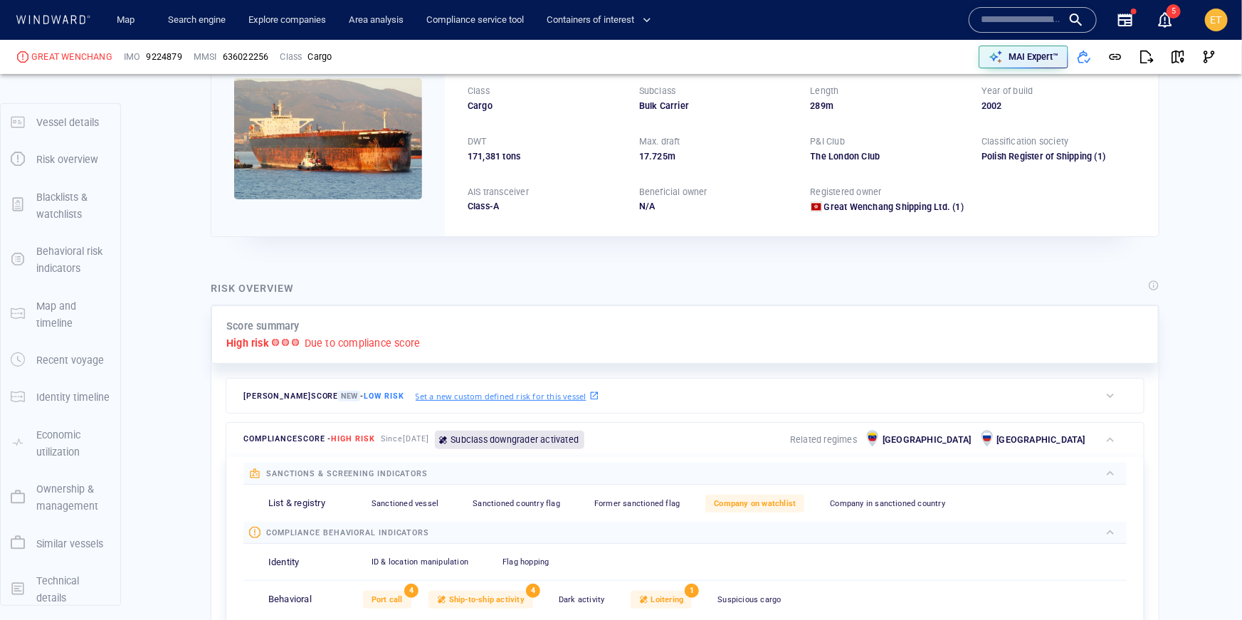
scroll to position [37, 0]
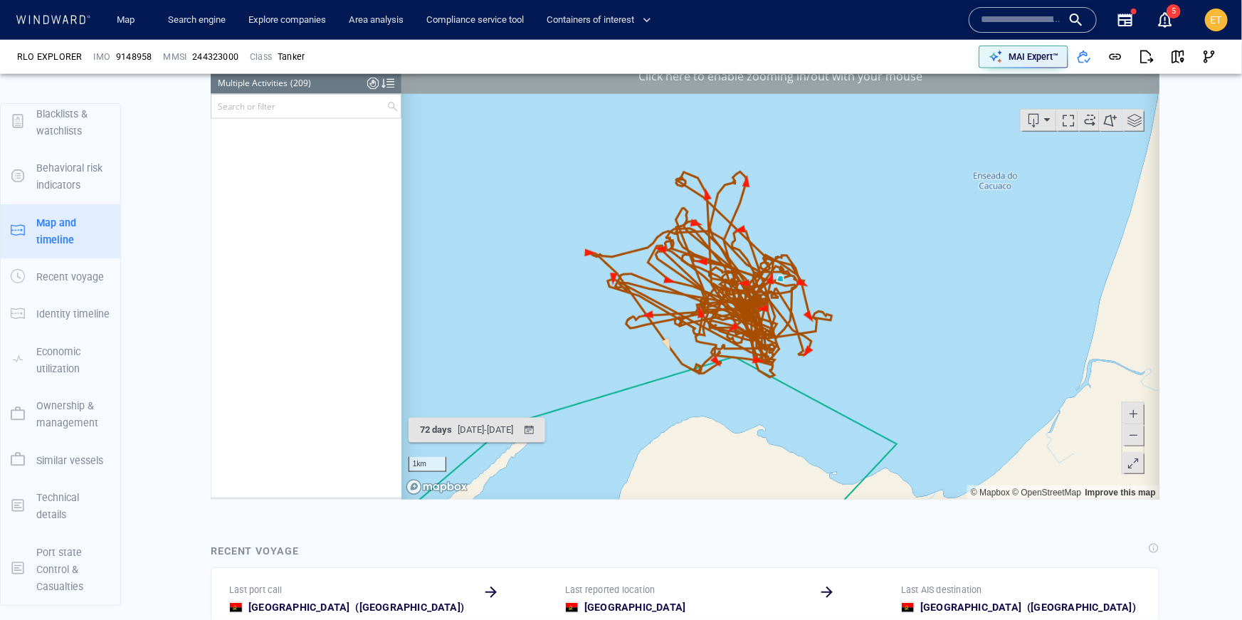
scroll to position [4532, 0]
